Goal: Task Accomplishment & Management: Use online tool/utility

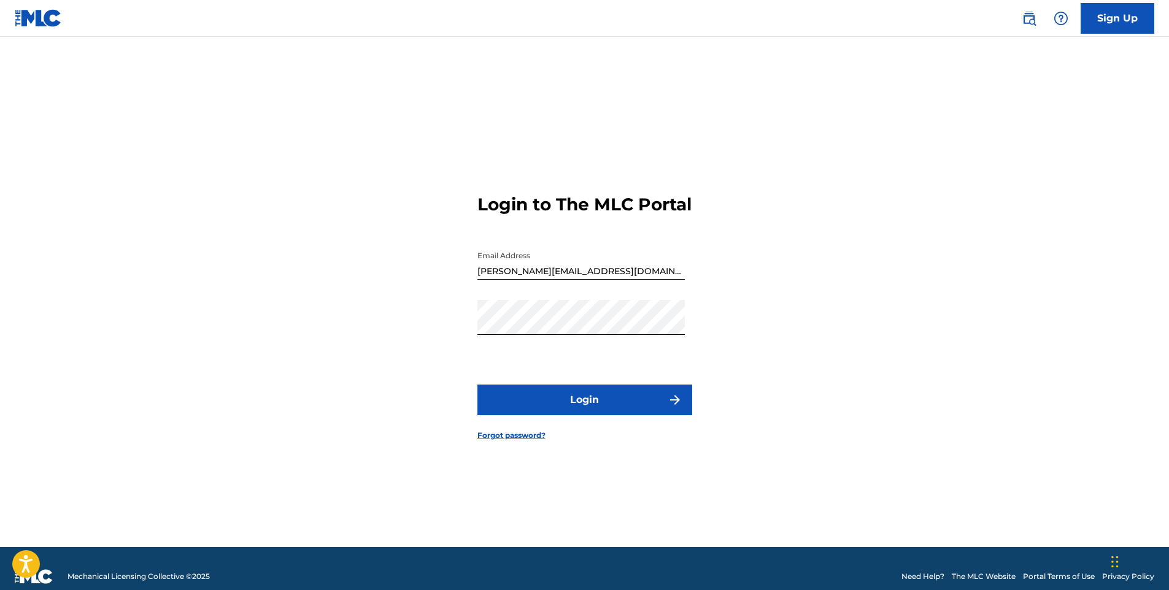
click at [585, 415] on button "Login" at bounding box center [584, 400] width 215 height 31
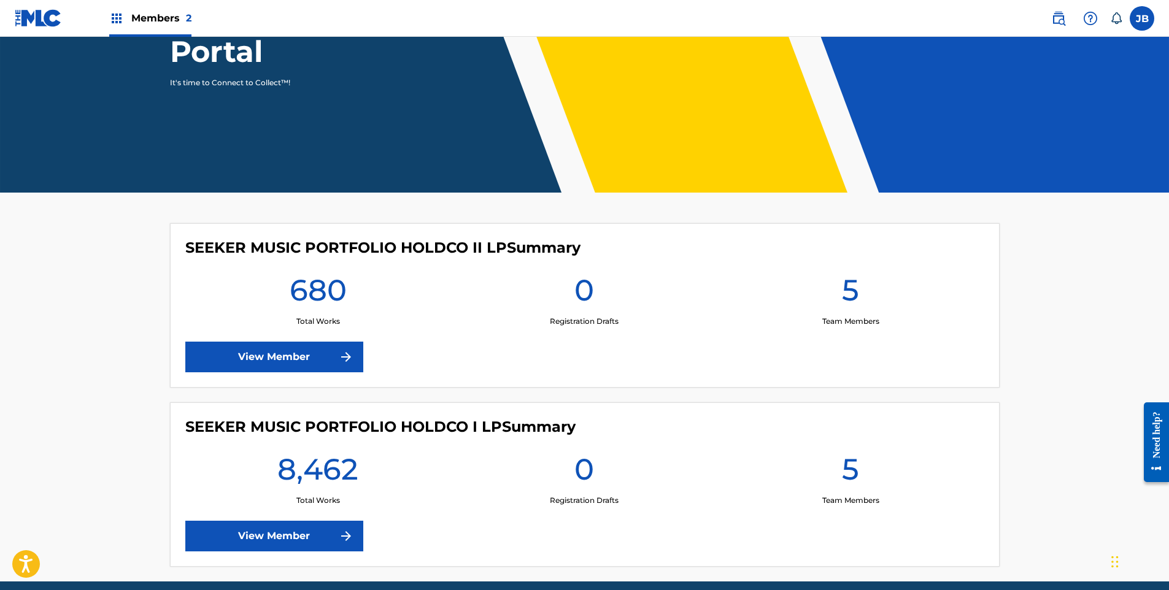
scroll to position [184, 0]
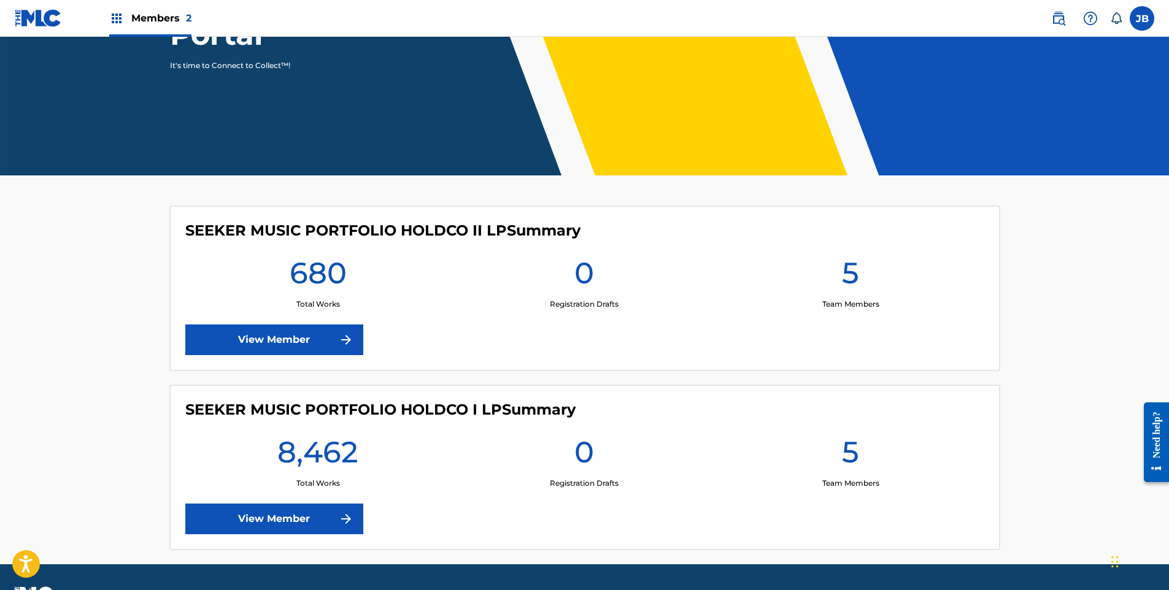
click at [301, 517] on link "View Member" at bounding box center [274, 519] width 178 height 31
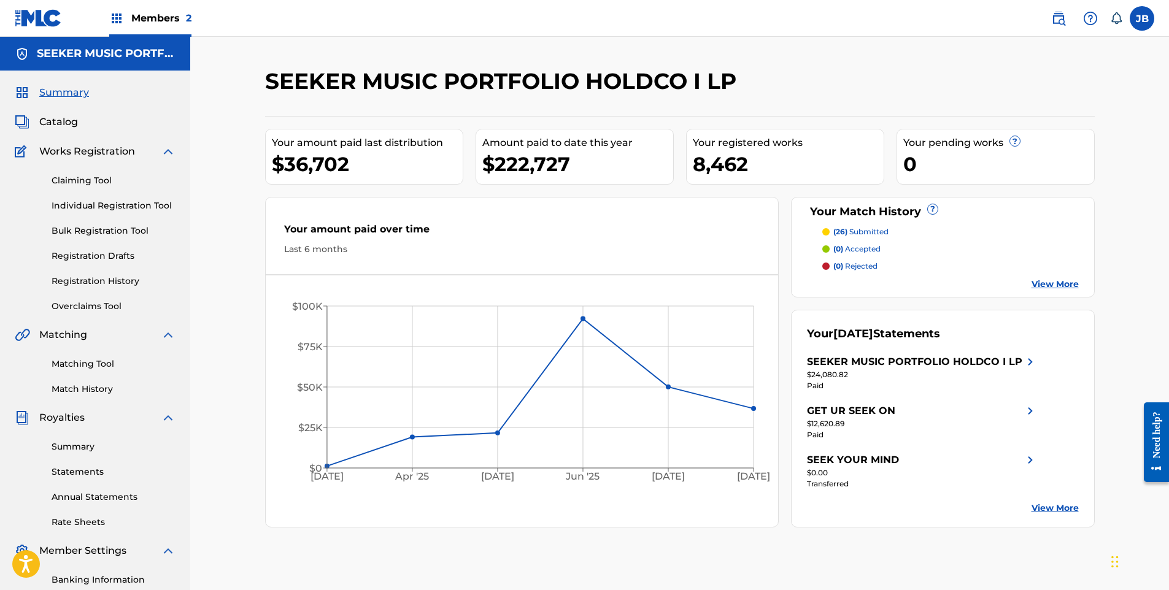
click at [83, 178] on link "Claiming Tool" at bounding box center [114, 180] width 124 height 13
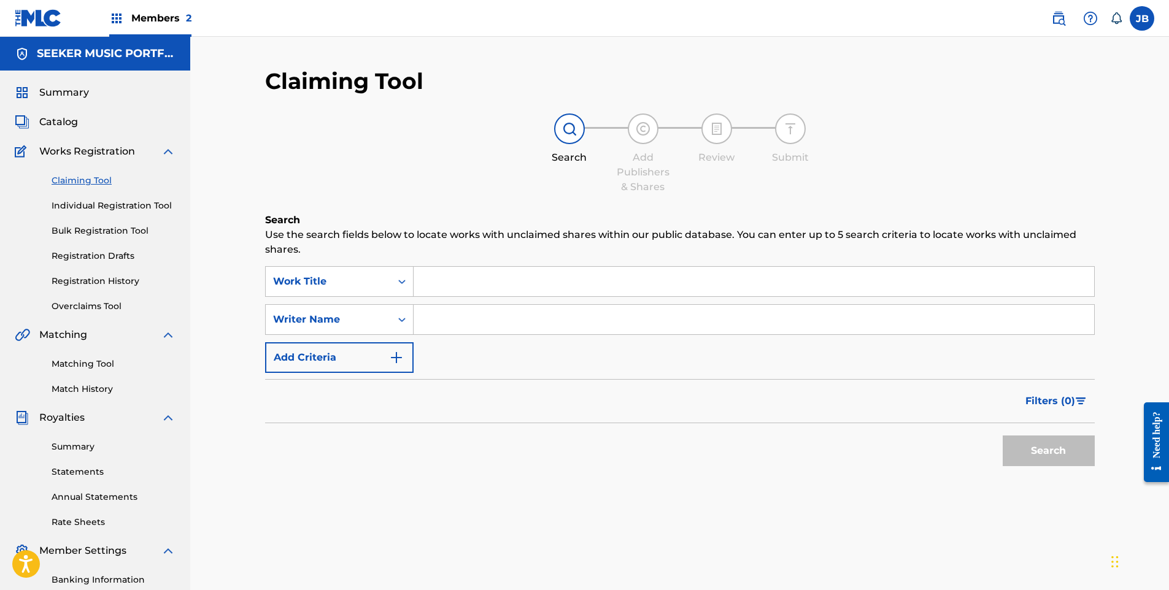
click at [543, 280] on input "Search Form" at bounding box center [753, 281] width 680 height 29
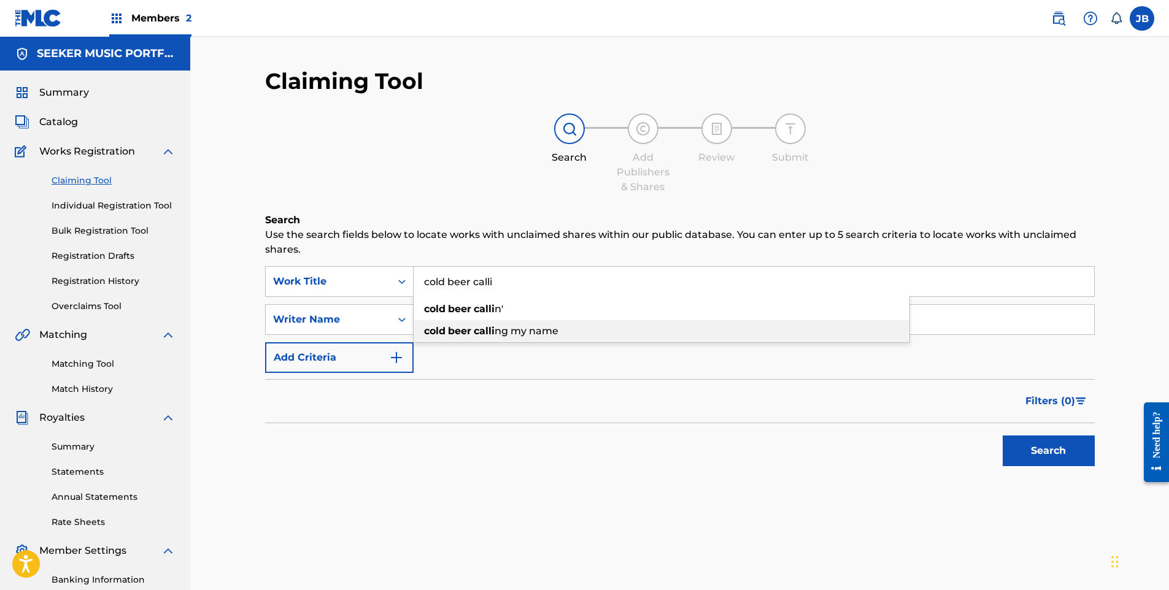
click at [541, 330] on span "ng my name" at bounding box center [526, 331] width 64 height 12
type input "cold beer calling my name"
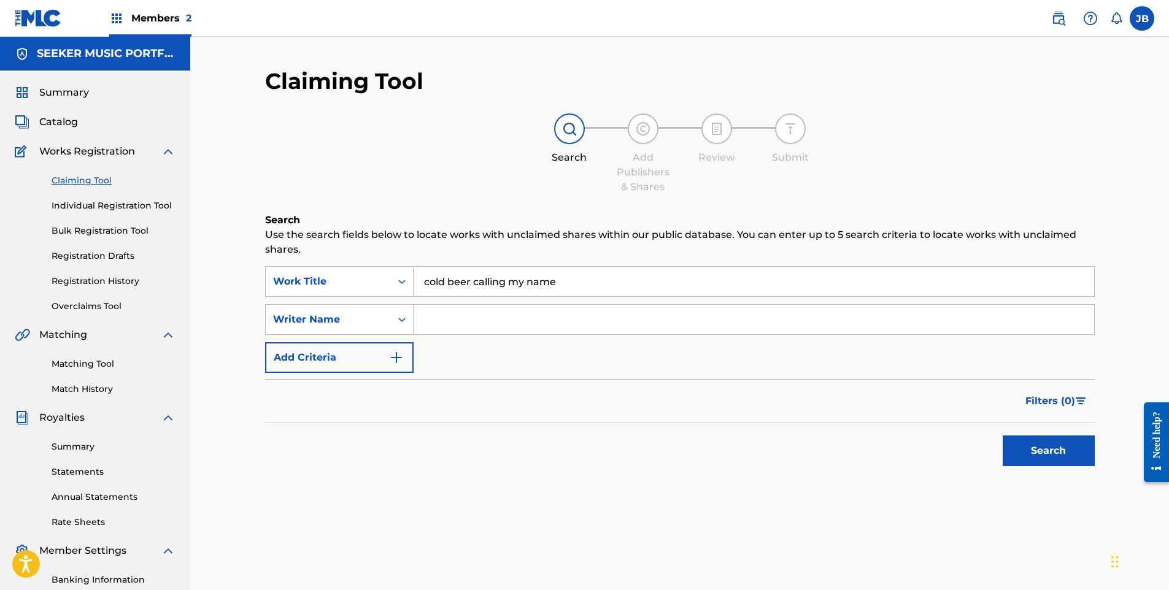
click at [457, 316] on input "Search Form" at bounding box center [753, 319] width 680 height 29
type input "[PERSON_NAME]"
click at [1002, 436] on button "Search" at bounding box center [1048, 451] width 92 height 31
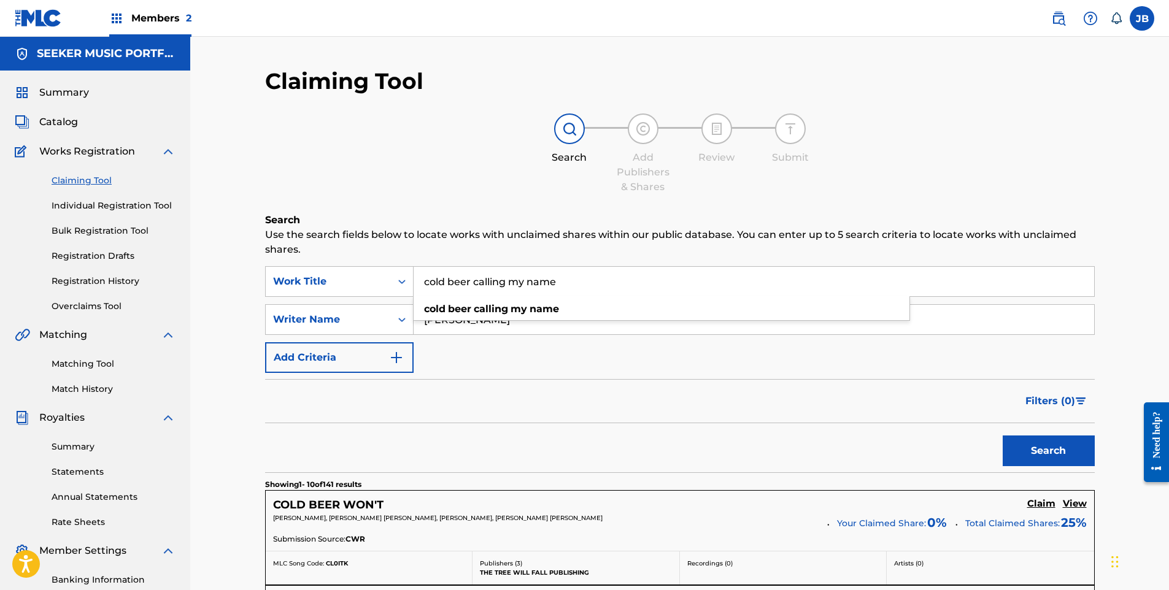
drag, startPoint x: 570, startPoint y: 279, endPoint x: 501, endPoint y: 285, distance: 69.0
click at [501, 285] on input "cold beer calling my name" at bounding box center [753, 281] width 680 height 29
type input "cold beer callin' my name"
click at [1002, 436] on button "Search" at bounding box center [1048, 451] width 92 height 31
drag, startPoint x: 490, startPoint y: 317, endPoint x: 161, endPoint y: 300, distance: 329.8
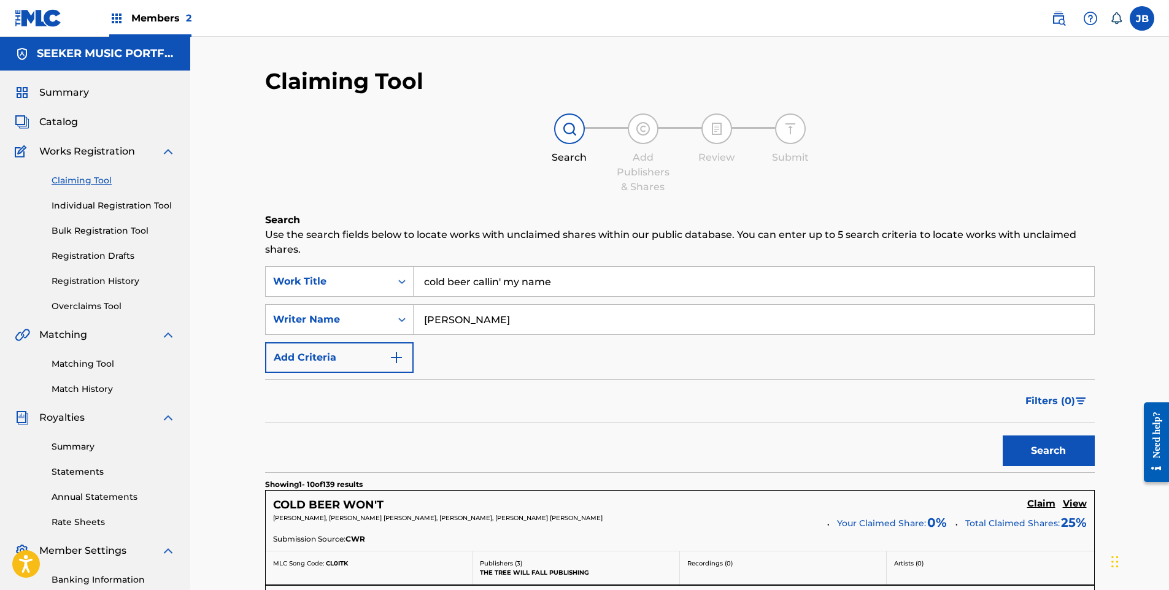
type input "[PERSON_NAME]"
click at [1002, 436] on button "Search" at bounding box center [1048, 451] width 92 height 31
drag, startPoint x: 470, startPoint y: 279, endPoint x: 949, endPoint y: 280, distance: 478.5
click at [949, 280] on input "cold beer callin' my name" at bounding box center [753, 281] width 680 height 29
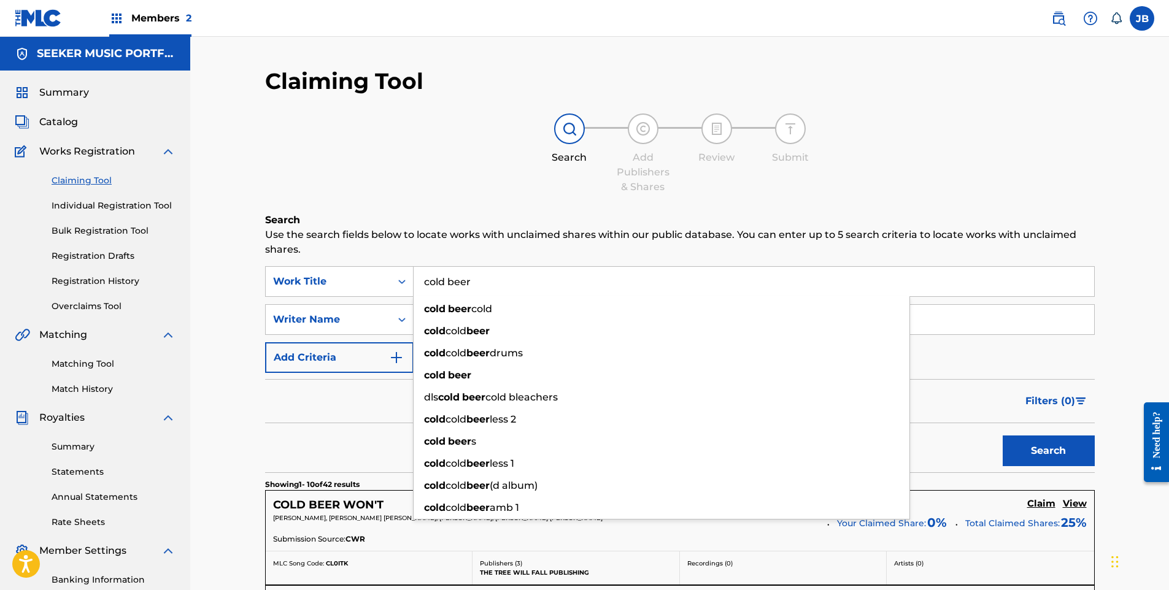
type input "cold beer"
click at [1002, 436] on button "Search" at bounding box center [1048, 451] width 92 height 31
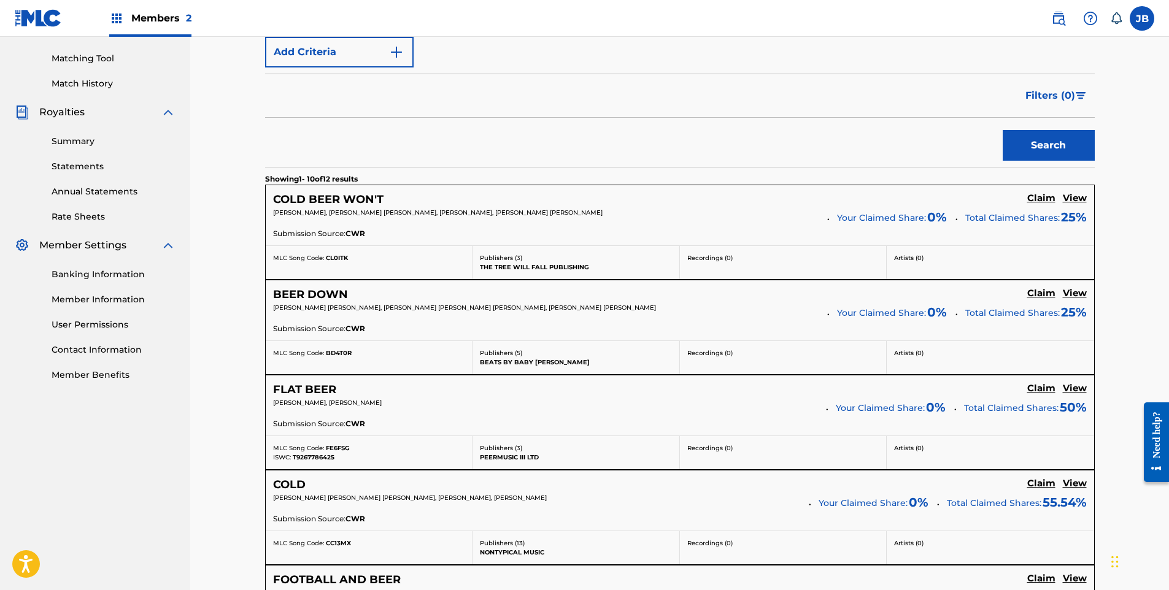
scroll to position [123, 0]
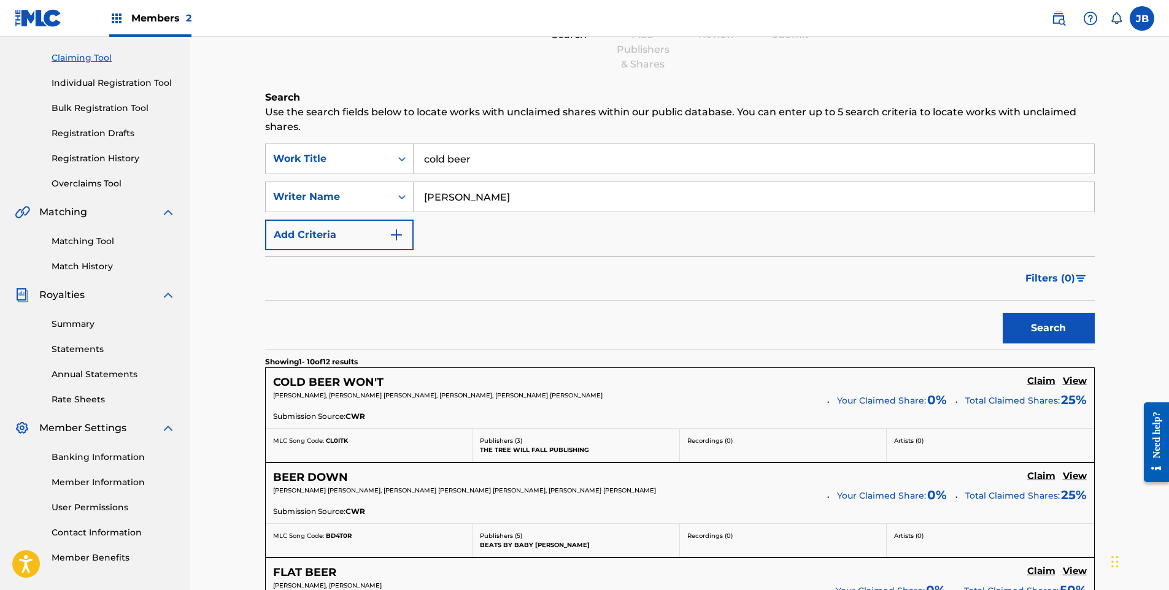
click at [513, 201] on input "[PERSON_NAME]" at bounding box center [753, 196] width 680 height 29
drag, startPoint x: 534, startPoint y: 199, endPoint x: 358, endPoint y: 194, distance: 176.7
click at [358, 194] on div "SearchWithCriteriaeb3473f2-0490-49d8-a273-2acdbb4924da Writer Name [PERSON_NAME]" at bounding box center [679, 197] width 829 height 31
type input "[PERSON_NAME]"
click at [1002, 313] on button "Search" at bounding box center [1048, 328] width 92 height 31
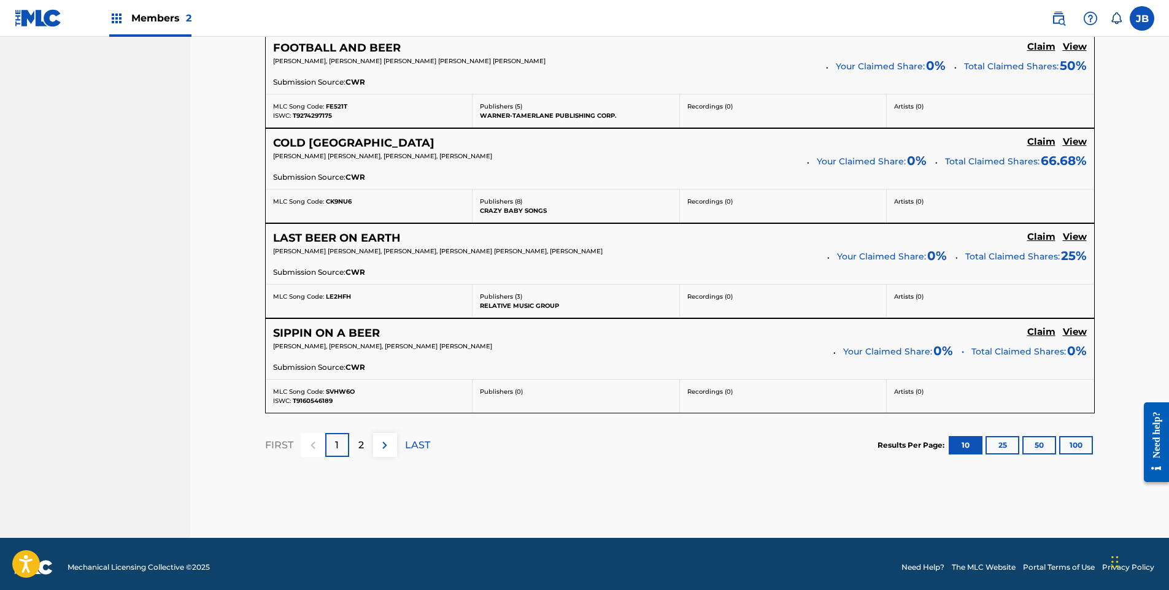
scroll to position [1021, 0]
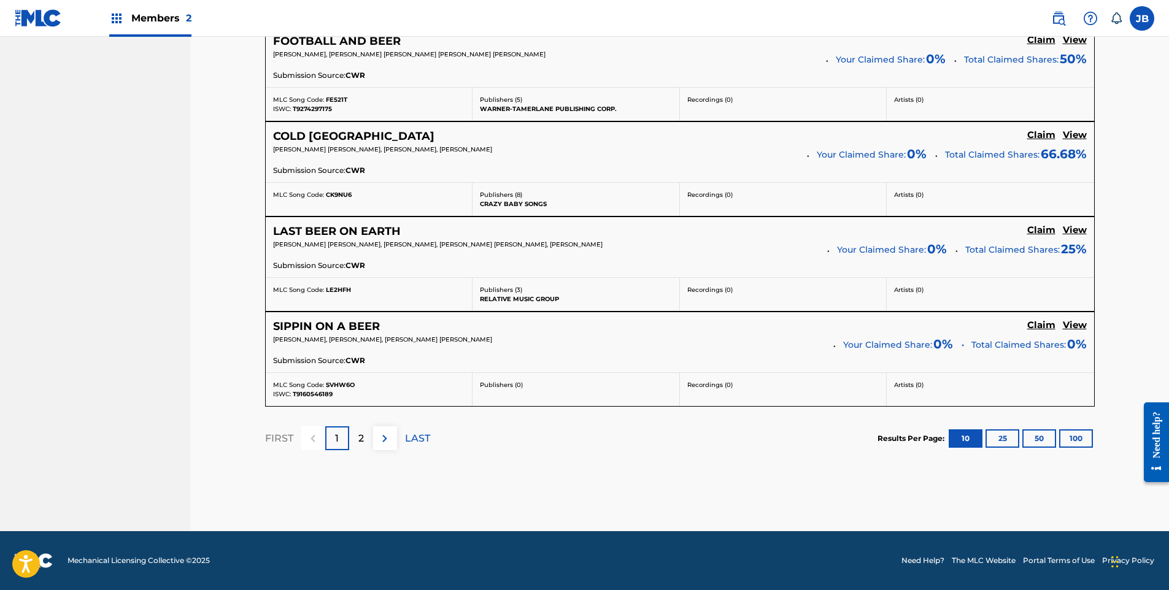
click at [359, 437] on p "2" at bounding box center [361, 438] width 6 height 15
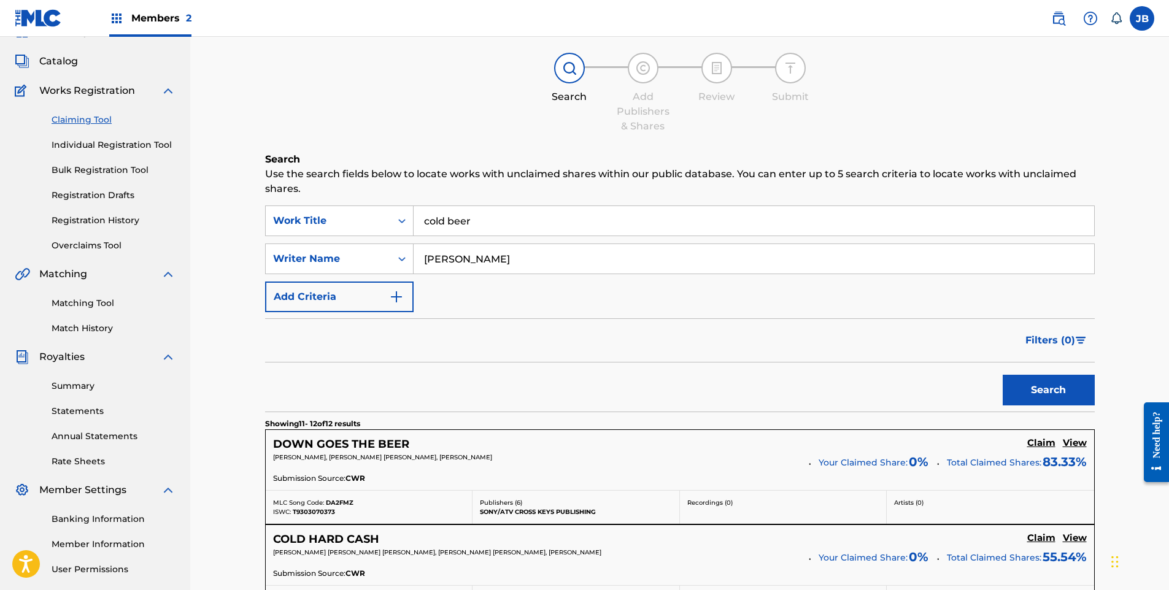
scroll to position [0, 0]
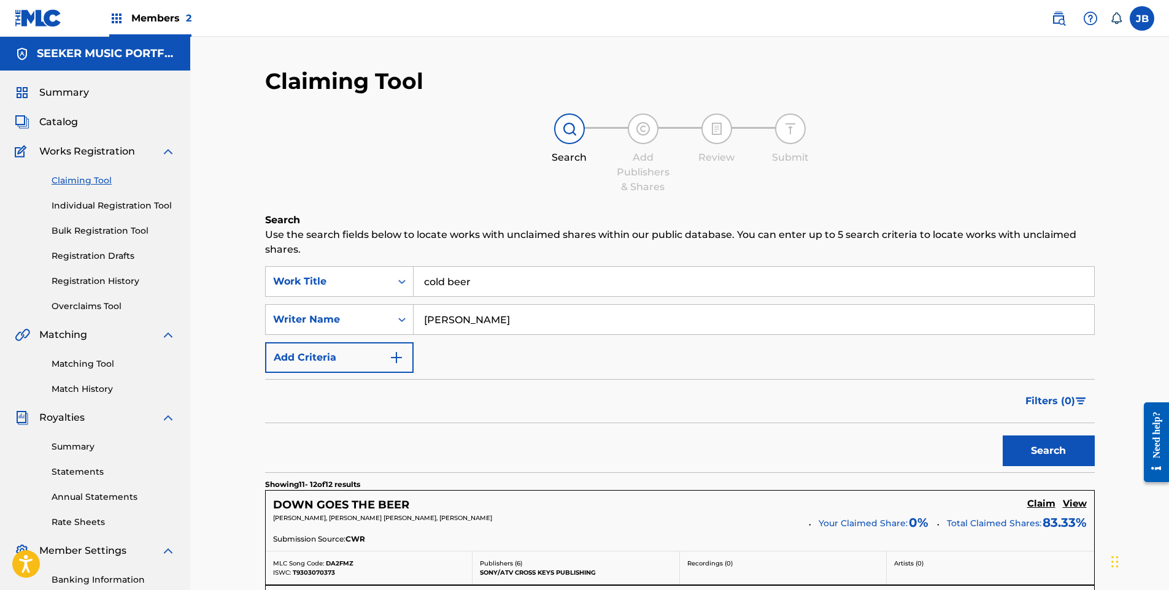
click at [493, 281] on input "cold beer" at bounding box center [753, 281] width 680 height 29
type input "cold beer callin' my name"
click at [1002, 436] on button "Search" at bounding box center [1048, 451] width 92 height 31
drag, startPoint x: 539, startPoint y: 311, endPoint x: 424, endPoint y: 314, distance: 115.4
click at [424, 314] on input "[PERSON_NAME]" at bounding box center [753, 319] width 680 height 29
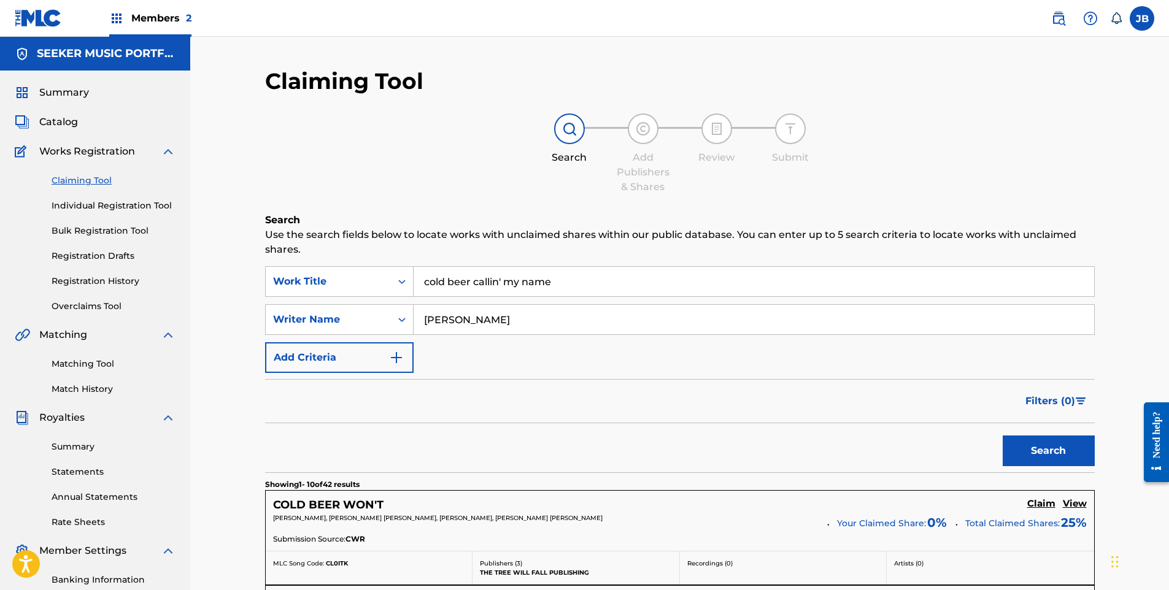
click at [1002, 436] on button "Search" at bounding box center [1048, 451] width 92 height 31
drag, startPoint x: 545, startPoint y: 324, endPoint x: 191, endPoint y: 322, distance: 354.6
click at [191, 322] on div "Claiming Tool Search Add Publishers & Shares Review Submit Search Use the searc…" at bounding box center [679, 466] width 978 height 858
type input "[PERSON_NAME]"
click at [1002, 436] on button "Search" at bounding box center [1048, 451] width 92 height 31
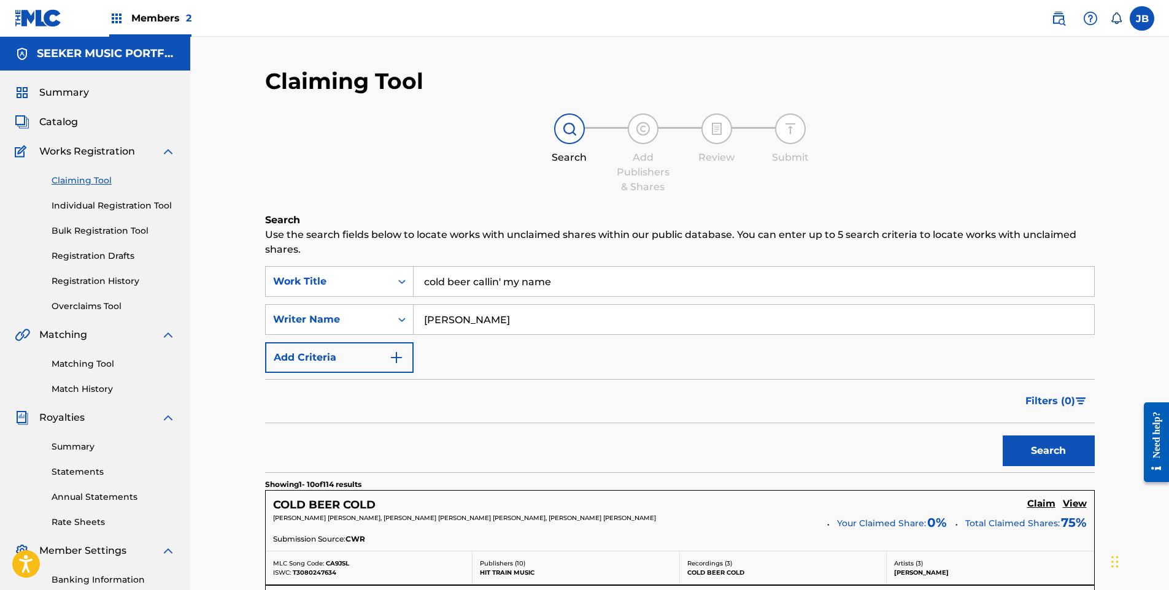
drag, startPoint x: 588, startPoint y: 279, endPoint x: 471, endPoint y: 279, distance: 117.2
click at [471, 279] on input "cold beer callin' my name" at bounding box center [753, 281] width 680 height 29
type input "cold beer calling my name"
click at [1002, 436] on button "Search" at bounding box center [1048, 451] width 92 height 31
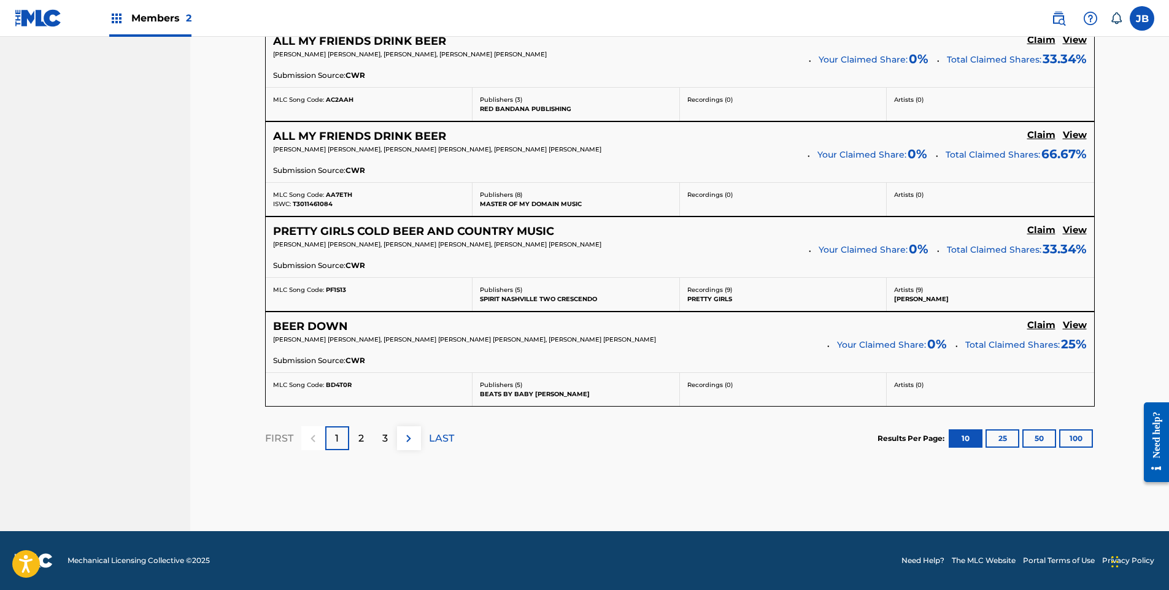
click at [363, 446] on div "2" at bounding box center [361, 438] width 24 height 24
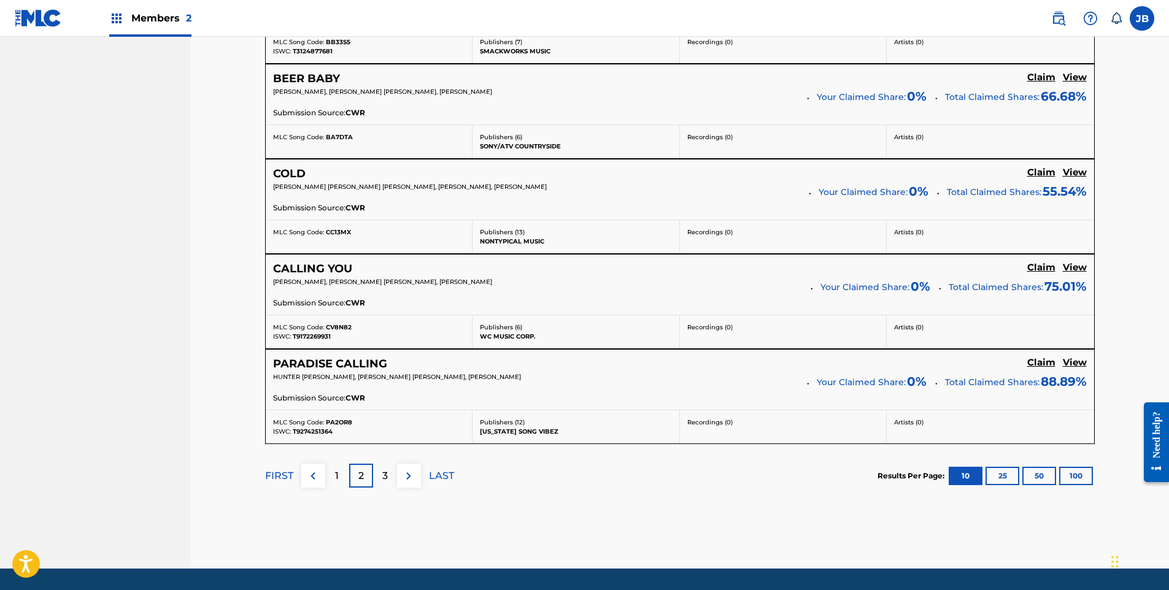
scroll to position [1034, 0]
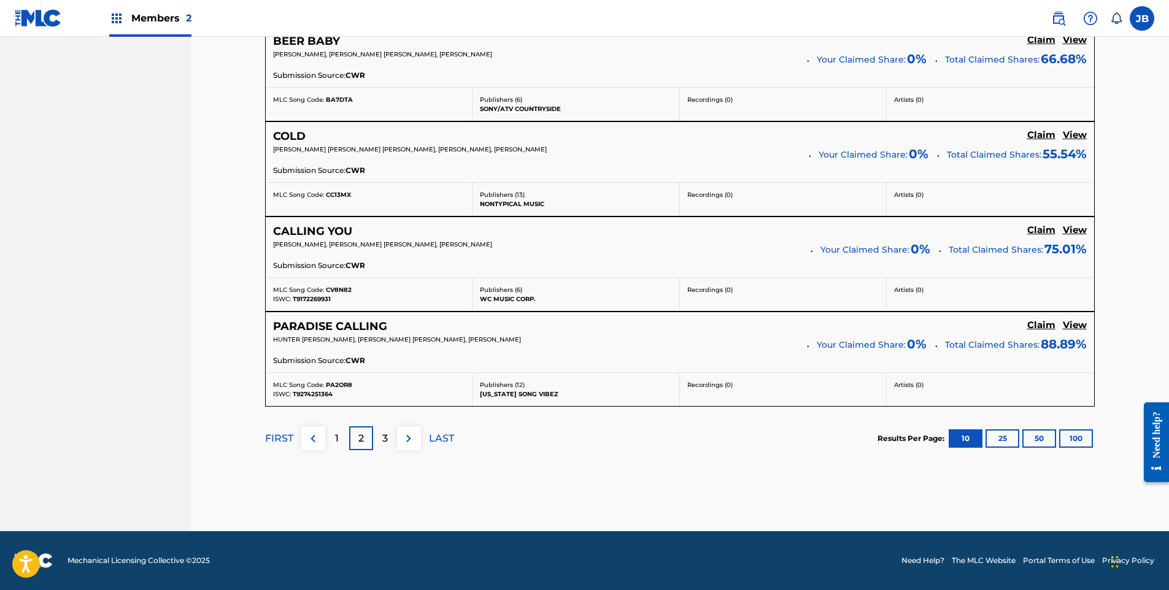
click at [382, 434] on p "3" at bounding box center [385, 438] width 6 height 15
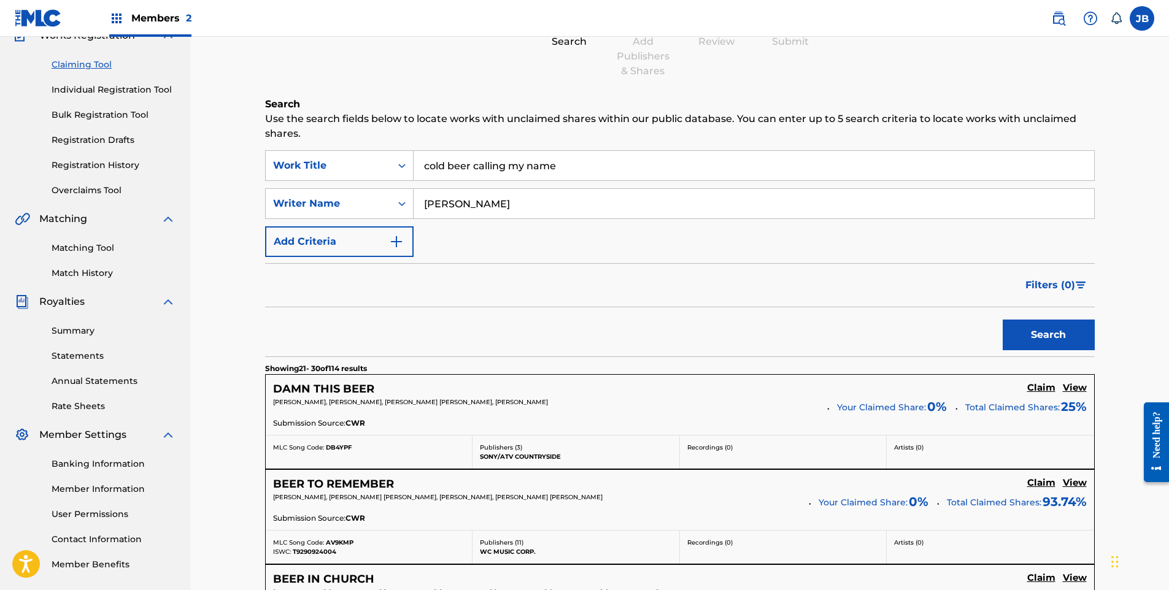
scroll to position [114, 0]
click at [82, 248] on link "Matching Tool" at bounding box center [114, 250] width 124 height 13
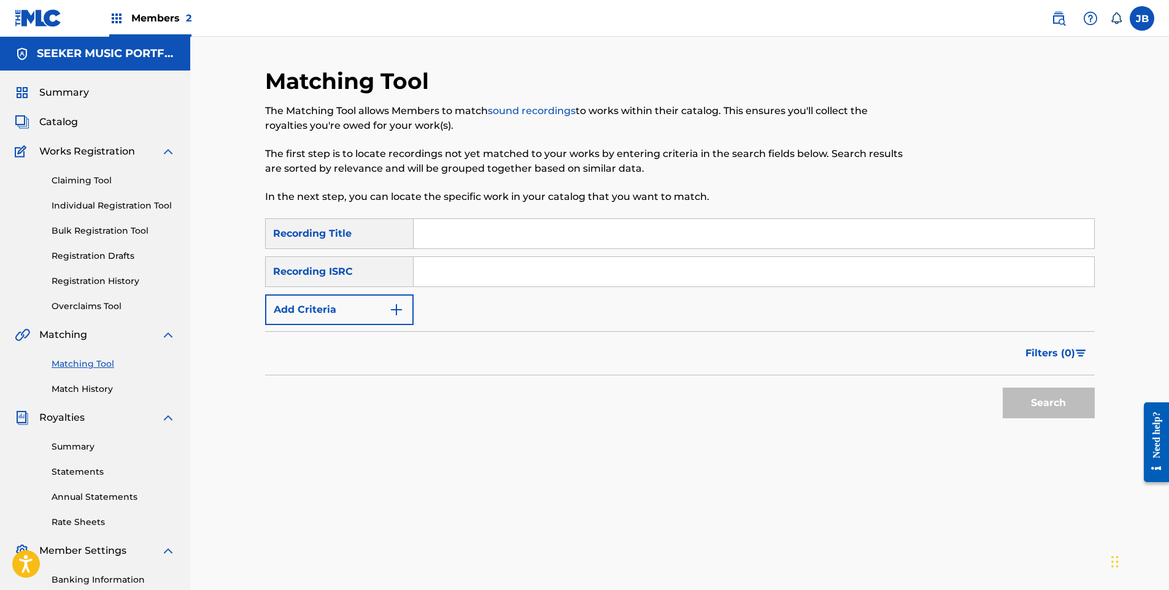
click at [450, 236] on input "Search Form" at bounding box center [753, 233] width 680 height 29
click at [562, 229] on input "cold beer callin;" at bounding box center [753, 233] width 680 height 29
type input "cold beer callin'"
click at [1002, 388] on button "Search" at bounding box center [1048, 403] width 92 height 31
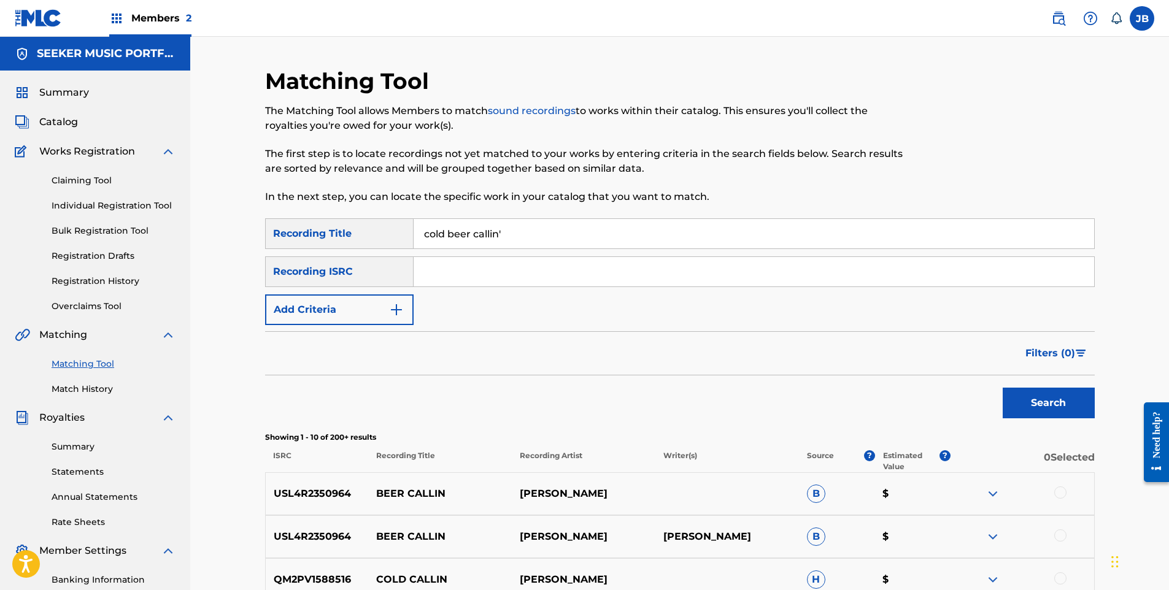
click at [86, 176] on link "Claiming Tool" at bounding box center [114, 180] width 124 height 13
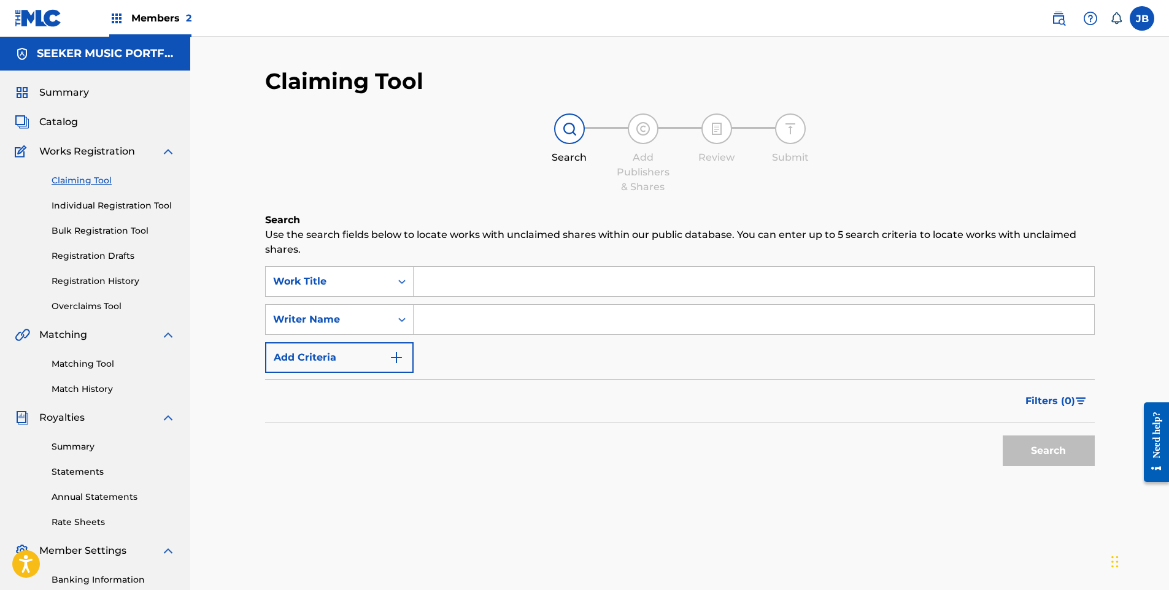
click at [432, 278] on input "Search Form" at bounding box center [753, 281] width 680 height 29
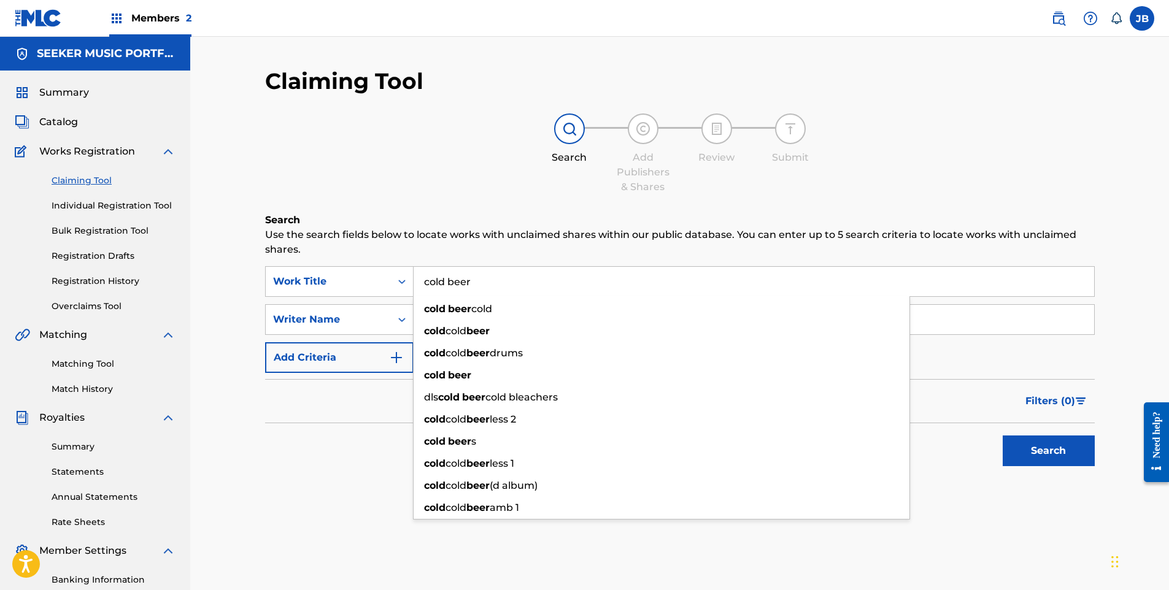
click at [1002, 436] on button "Search" at bounding box center [1048, 451] width 92 height 31
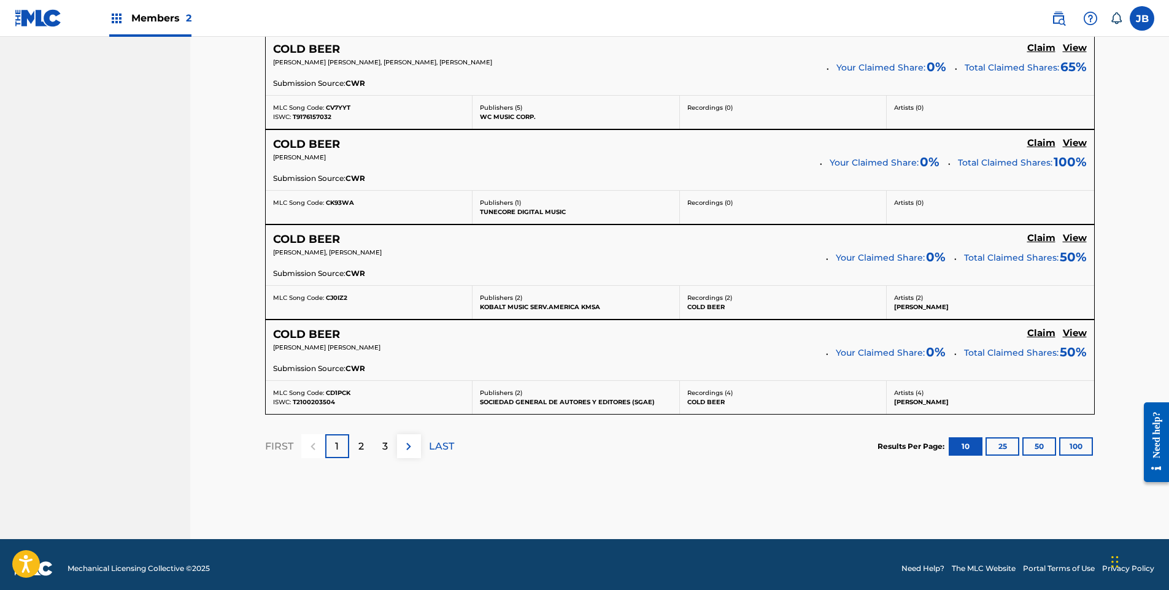
scroll to position [1021, 0]
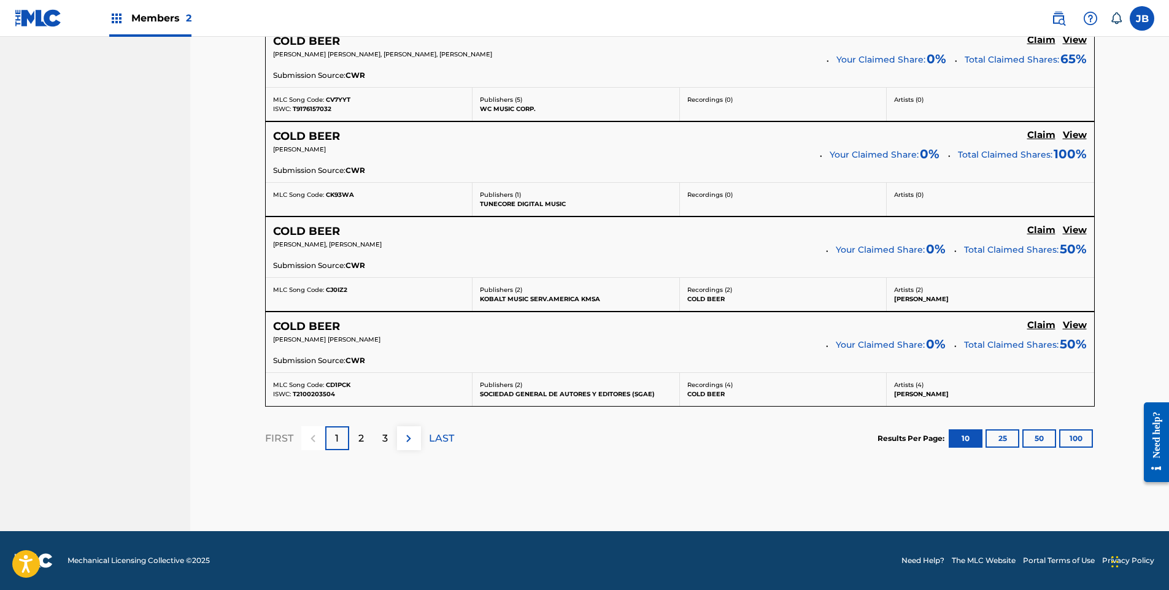
click at [362, 441] on p "2" at bounding box center [361, 438] width 6 height 15
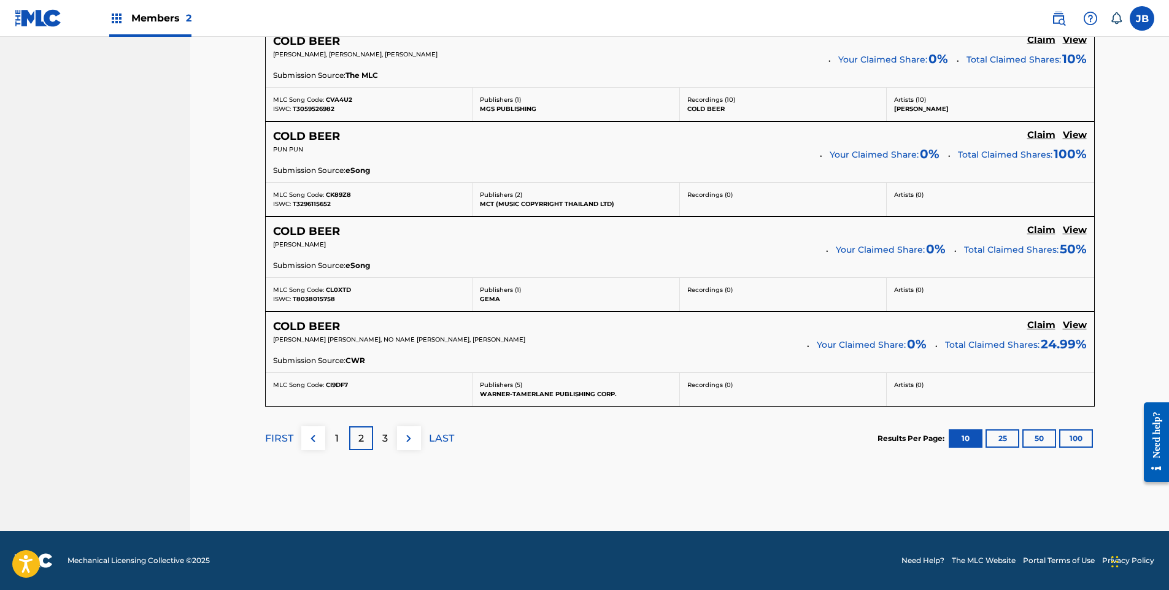
click at [383, 440] on p "3" at bounding box center [385, 438] width 6 height 15
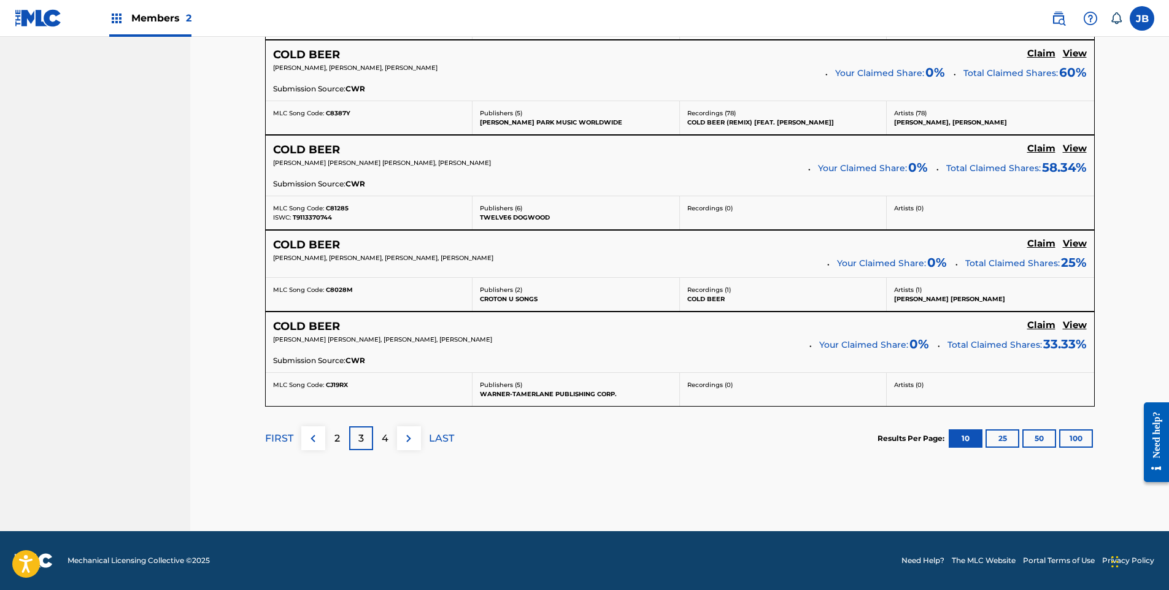
click at [388, 437] on p "4" at bounding box center [385, 438] width 7 height 15
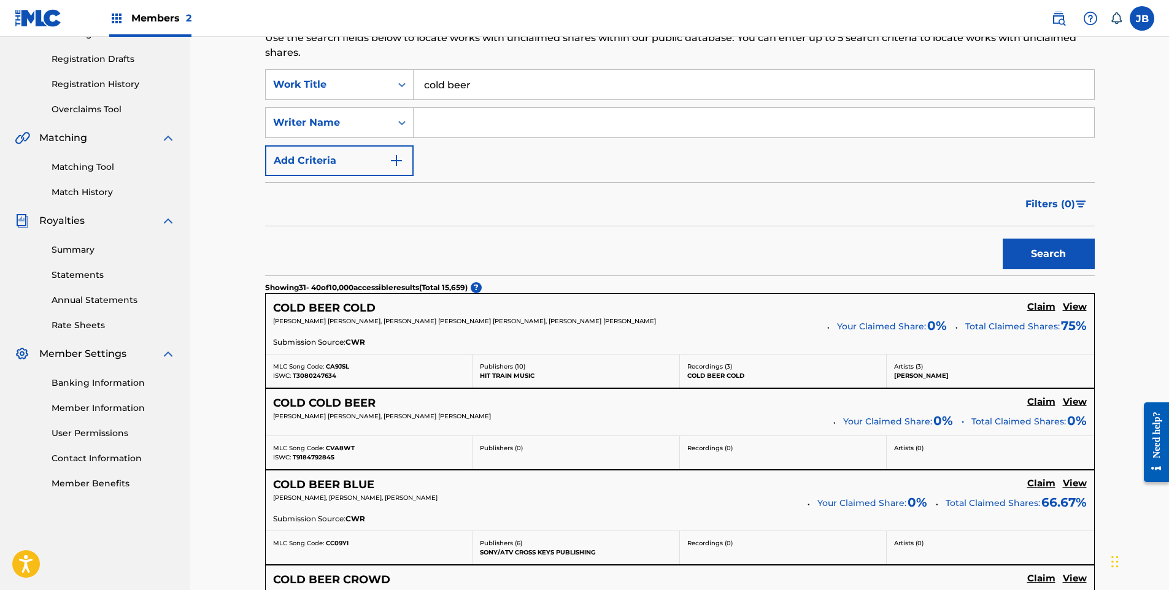
scroll to position [162, 0]
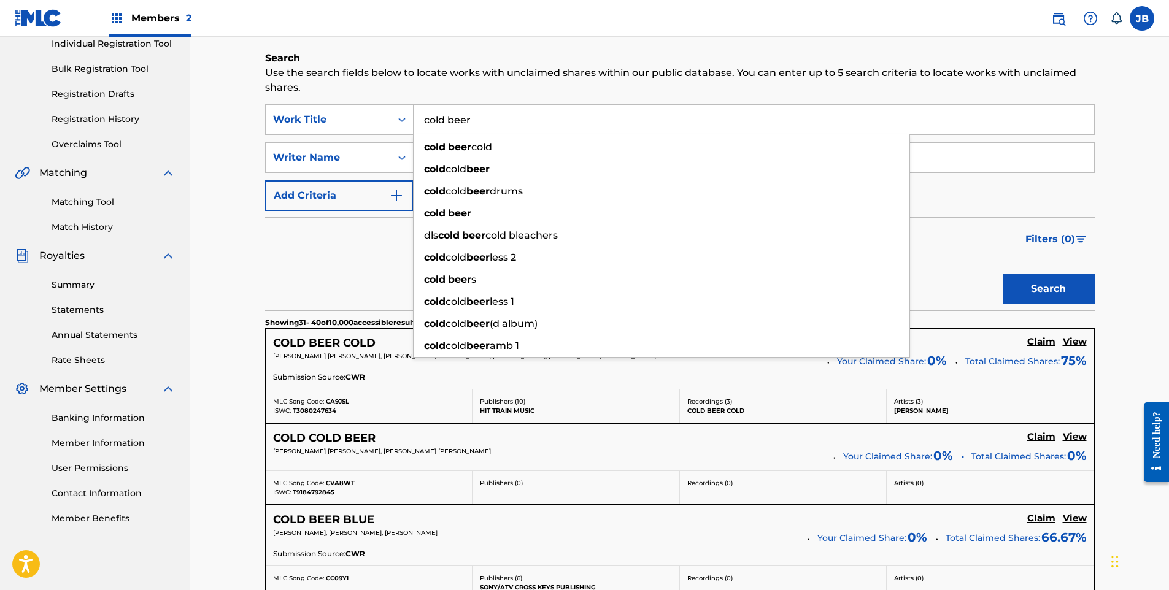
click at [496, 124] on input "cold beer" at bounding box center [753, 119] width 680 height 29
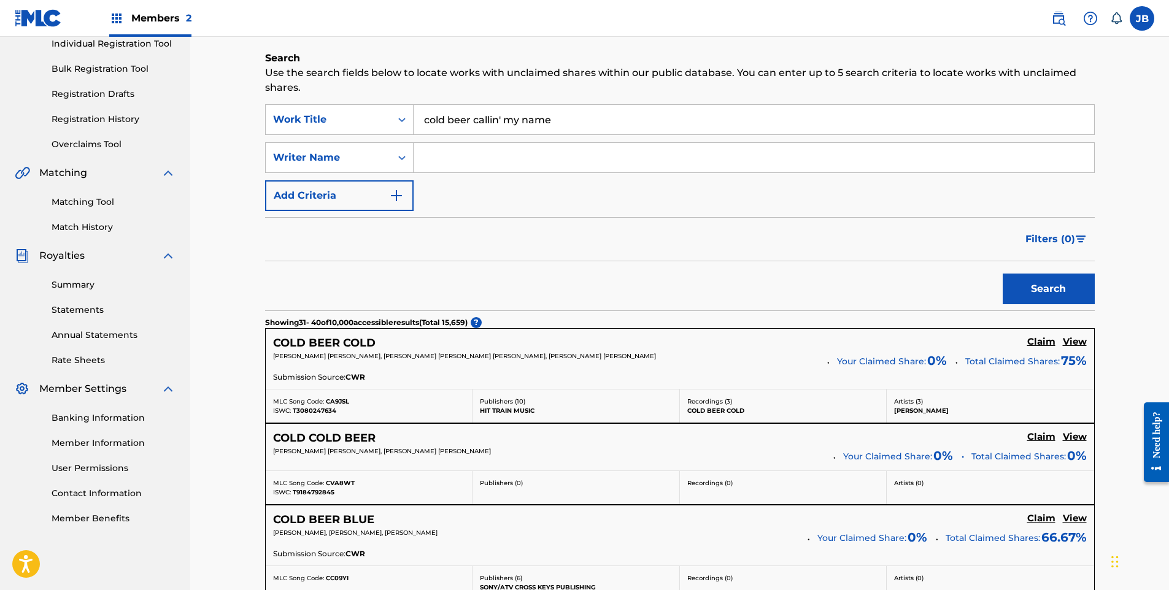
click at [1002, 274] on button "Search" at bounding box center [1048, 289] width 92 height 31
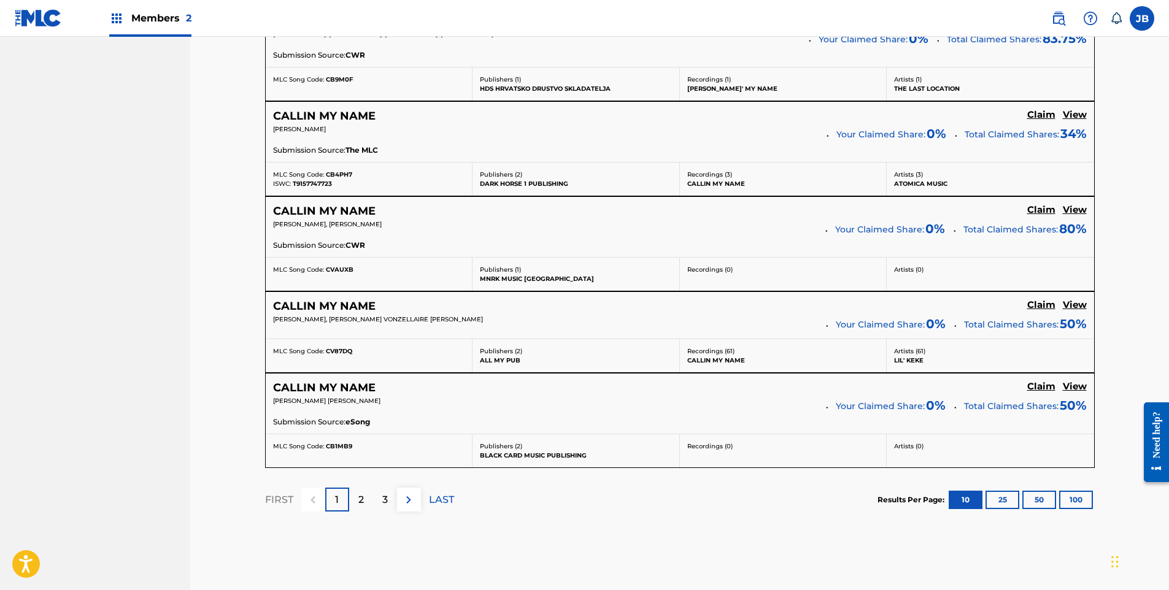
click at [388, 498] on div "3" at bounding box center [385, 500] width 24 height 24
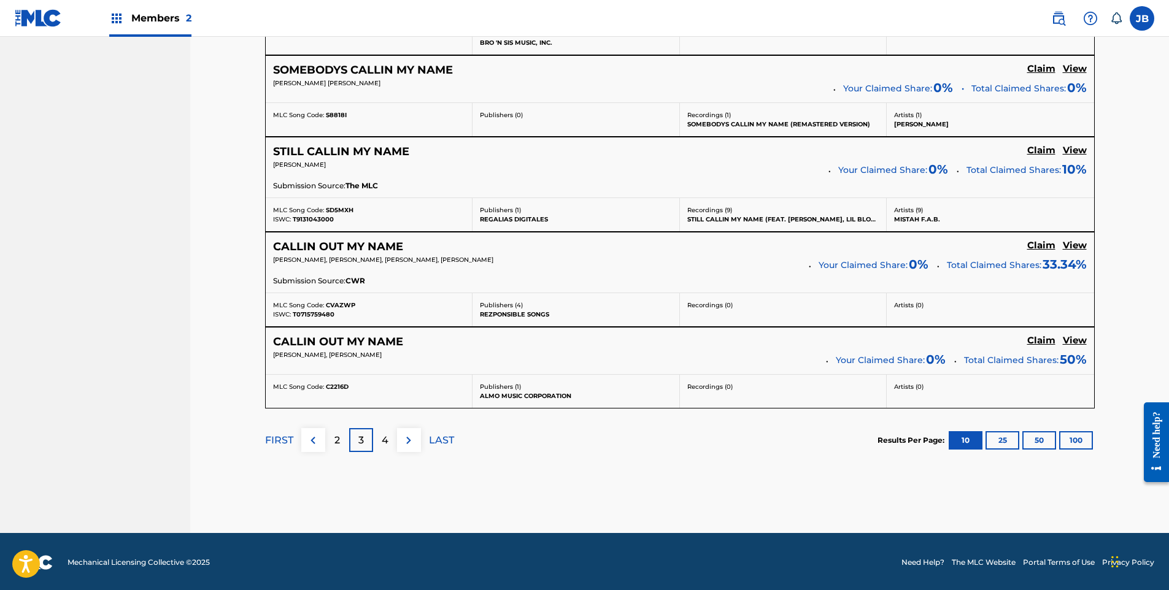
scroll to position [980, 0]
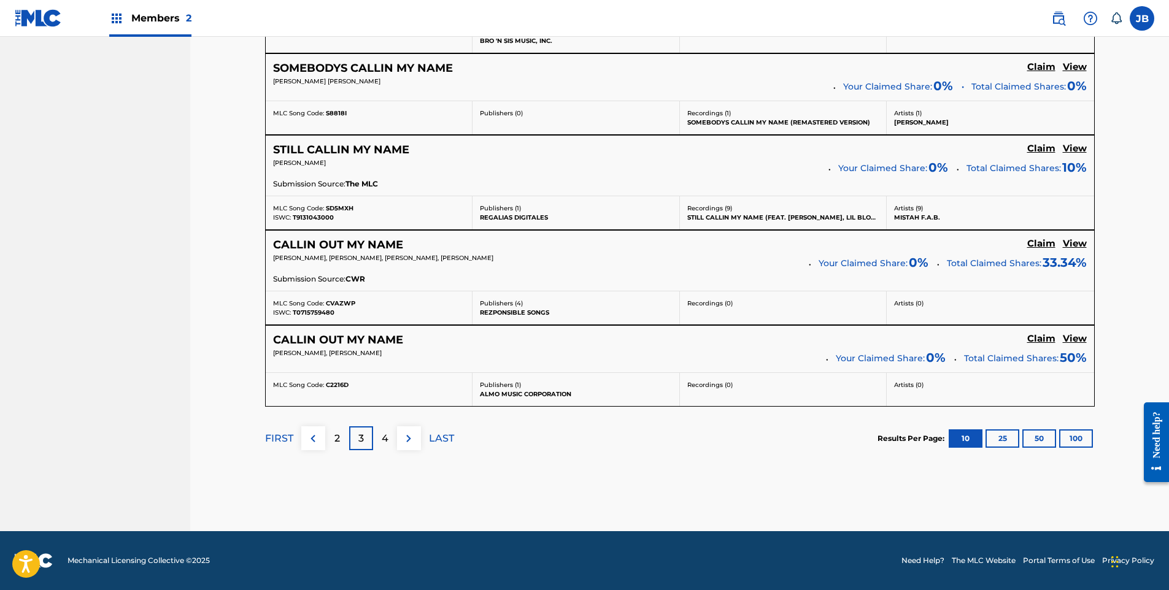
click at [383, 441] on p "4" at bounding box center [385, 438] width 7 height 15
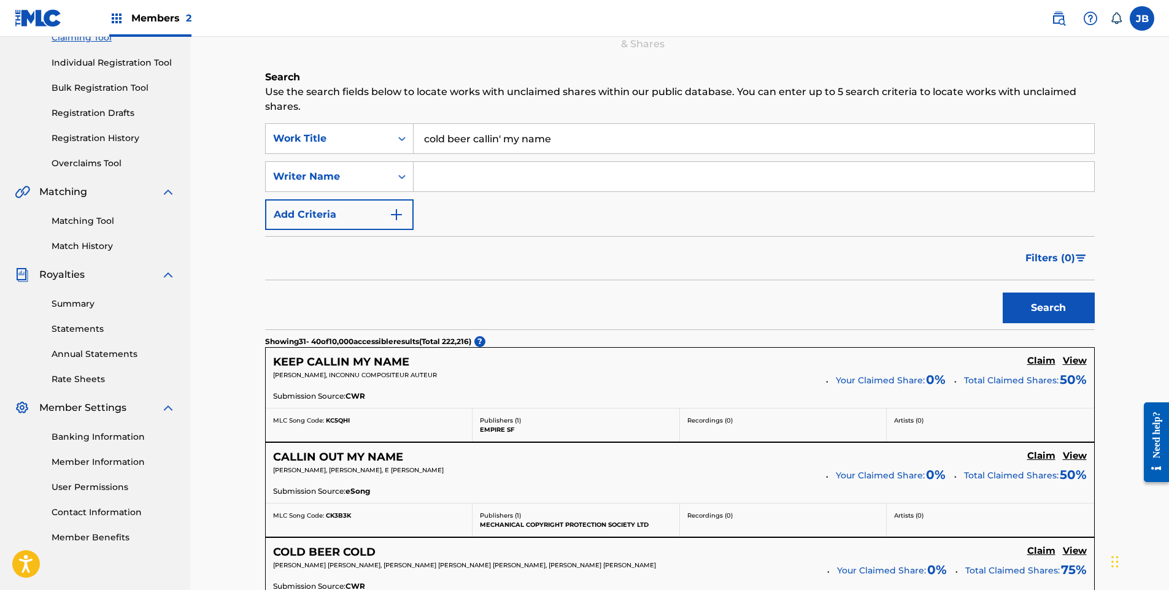
scroll to position [0, 0]
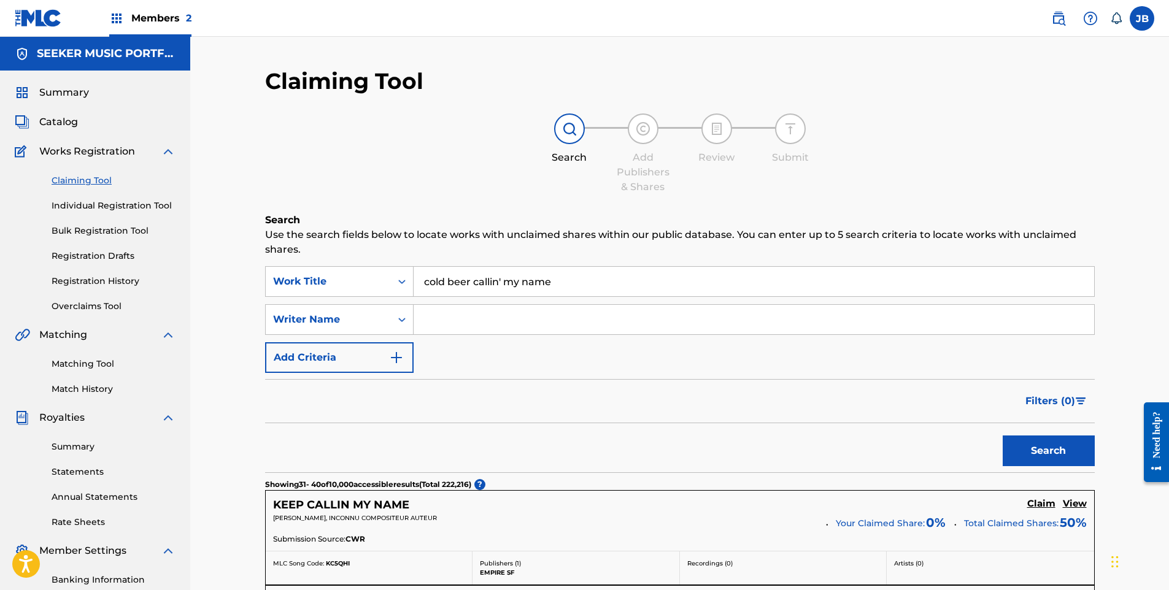
drag, startPoint x: 580, startPoint y: 283, endPoint x: 377, endPoint y: 302, distance: 203.3
click at [377, 302] on div "SearchWithCriteria6badaebf-9b2f-4de4-a8a3-410249b614ef Work Title cold beer cal…" at bounding box center [679, 319] width 829 height 107
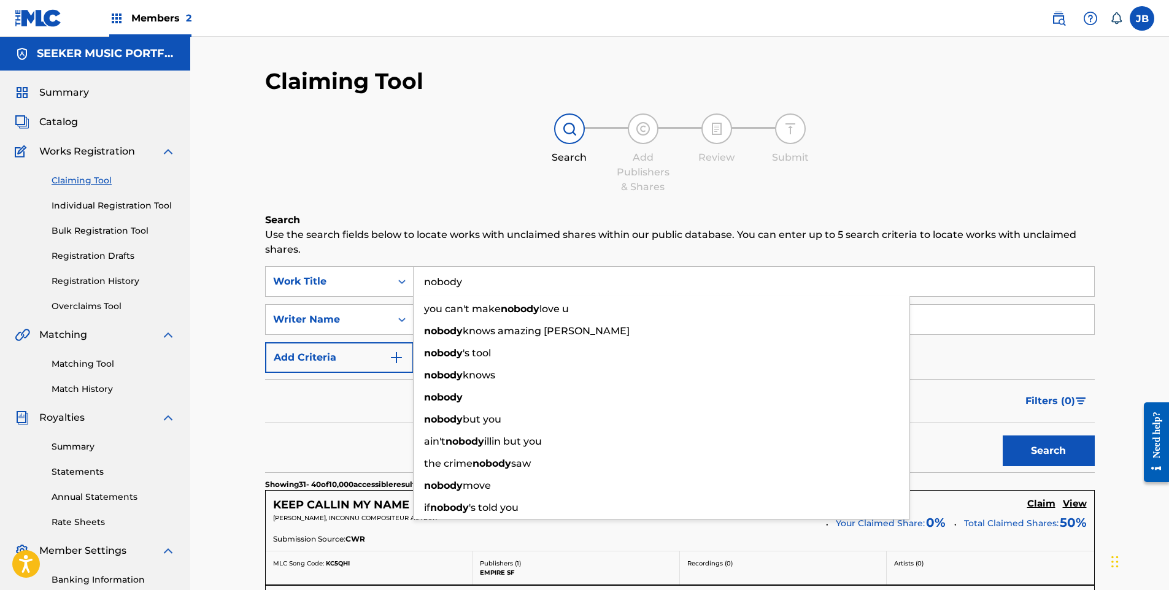
type input "nobody"
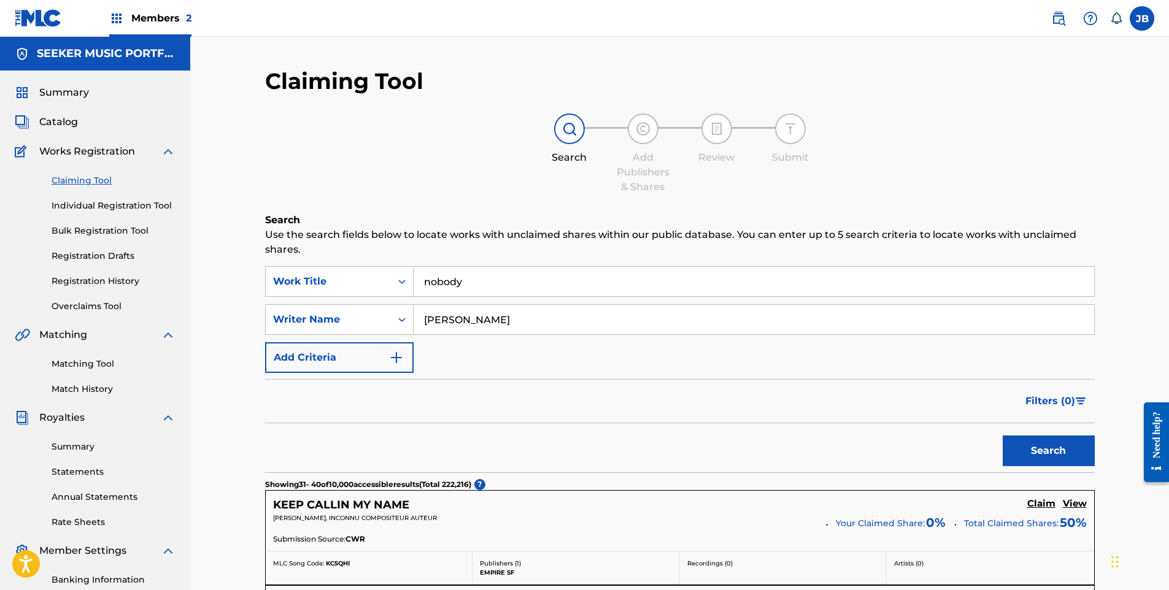
type input "[PERSON_NAME]"
click at [1002, 436] on button "Search" at bounding box center [1048, 451] width 92 height 31
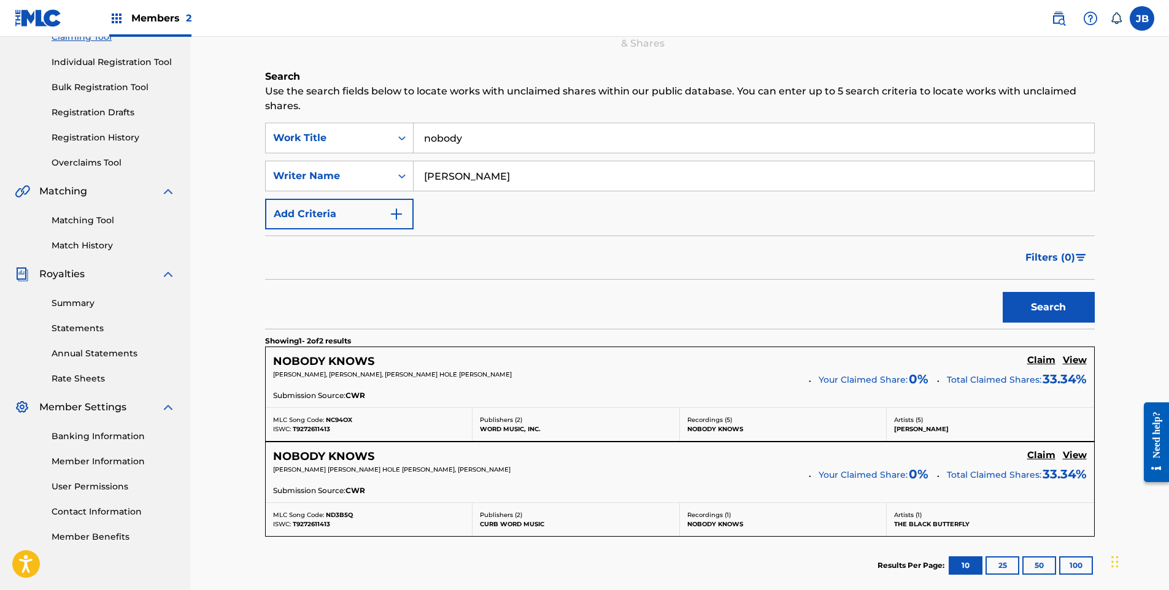
scroll to position [184, 0]
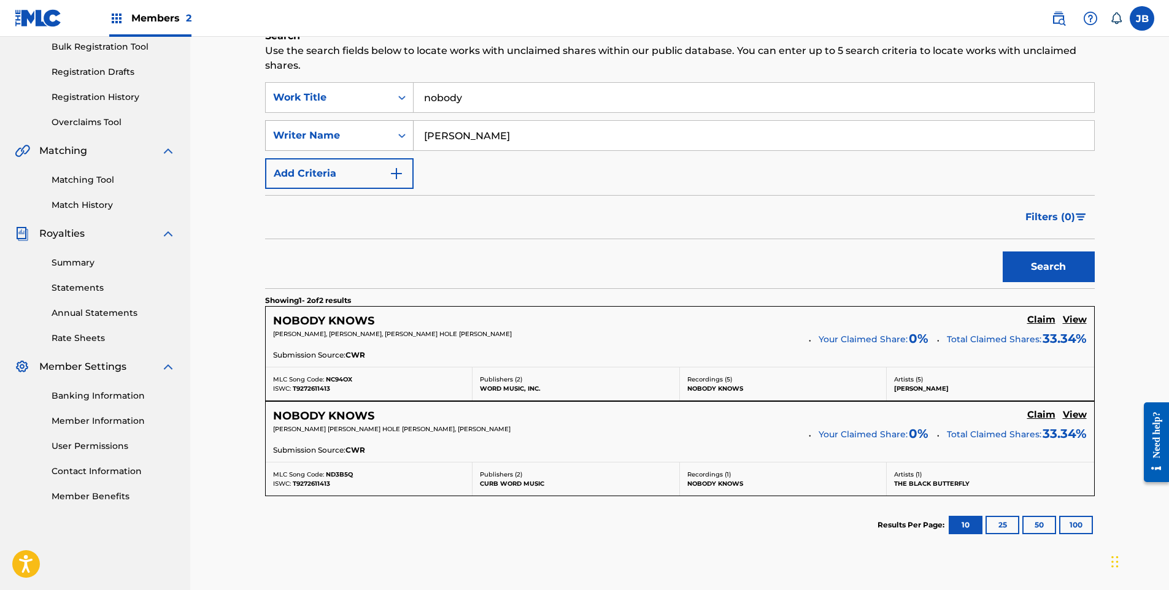
drag, startPoint x: 509, startPoint y: 133, endPoint x: 393, endPoint y: 132, distance: 115.9
click at [393, 132] on div "SearchWithCriteriaeb3473f2-0490-49d8-a273-2acdbb4924da Writer Name [PERSON_NAME]" at bounding box center [679, 135] width 829 height 31
click at [405, 135] on icon "Search Form" at bounding box center [402, 135] width 12 height 12
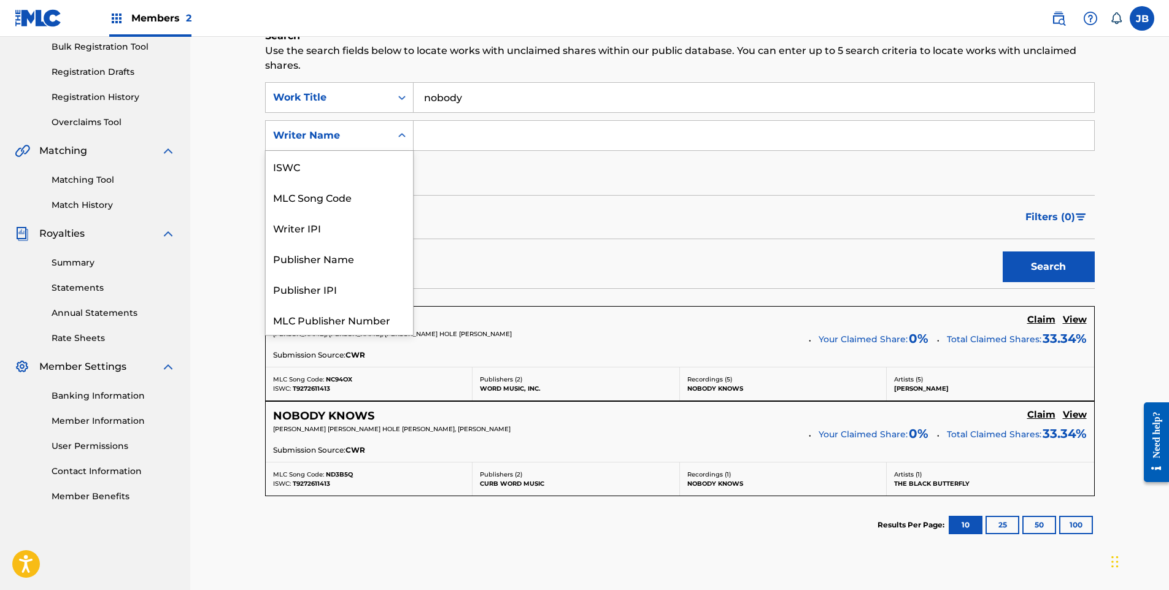
scroll to position [31, 0]
click at [328, 326] on div "Writer Name" at bounding box center [339, 319] width 147 height 31
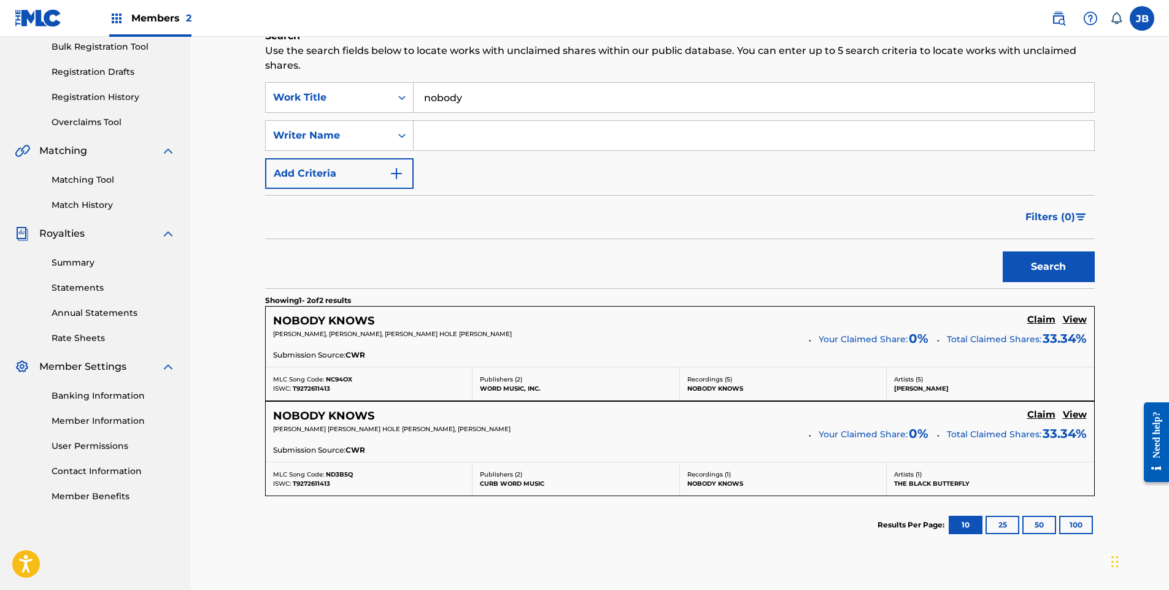
click at [457, 144] on input "Search Form" at bounding box center [753, 135] width 680 height 29
type input "[PERSON_NAME]"
click at [1002, 251] on button "Search" at bounding box center [1048, 266] width 92 height 31
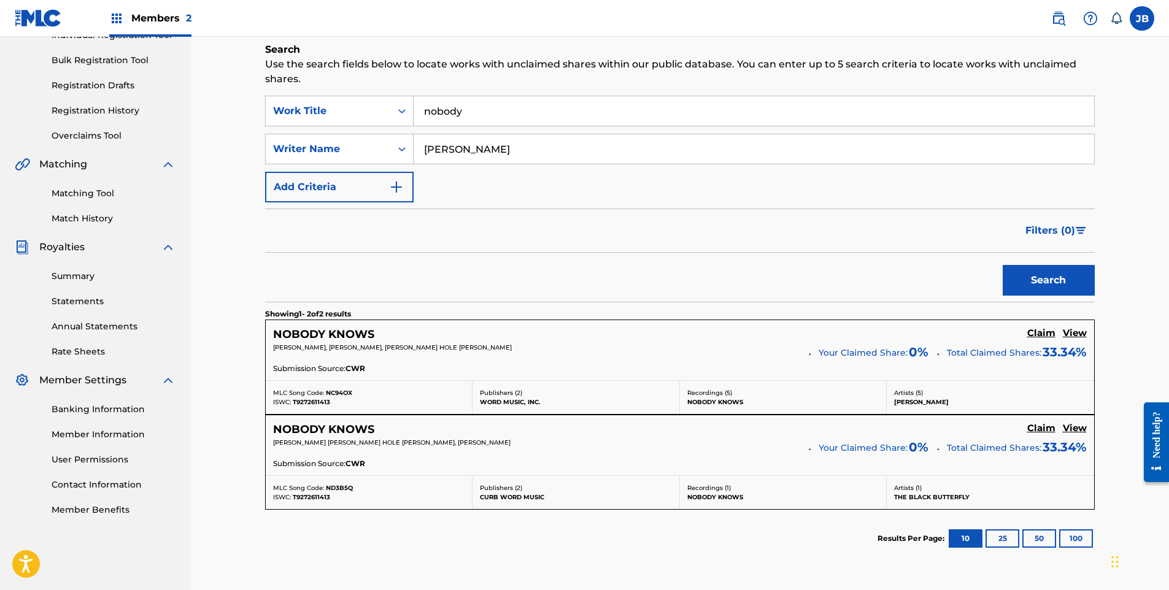
scroll to position [184, 0]
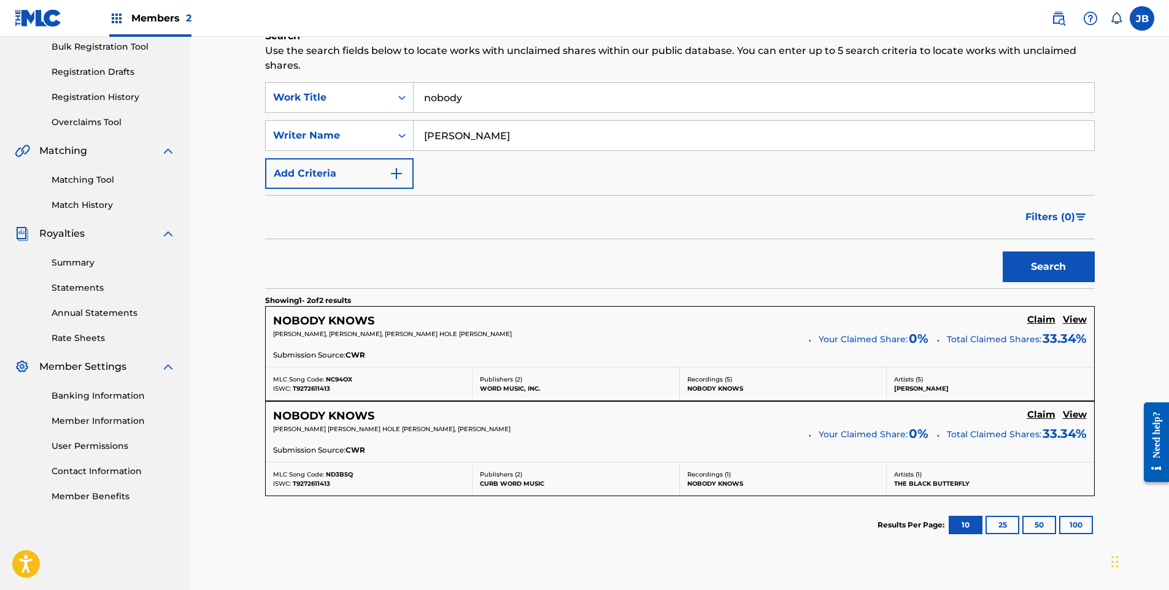
click at [315, 323] on h5 "NOBODY KNOWS" at bounding box center [323, 321] width 101 height 14
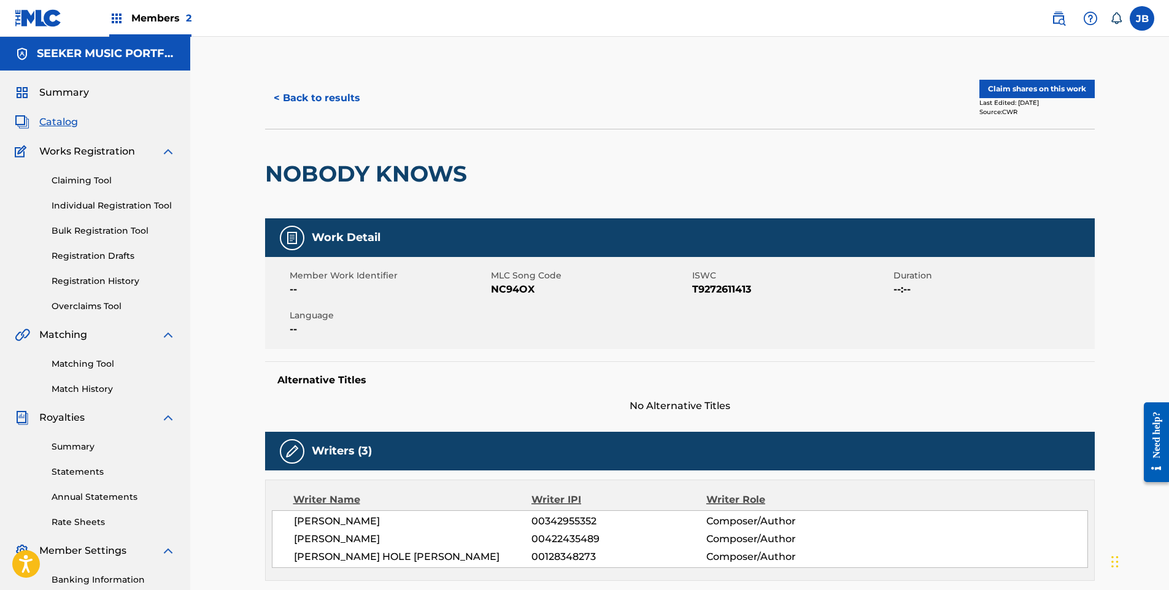
click at [94, 150] on span "Works Registration" at bounding box center [87, 151] width 96 height 15
click at [60, 332] on span "Matching" at bounding box center [63, 335] width 48 height 15
click at [69, 362] on link "Matching Tool" at bounding box center [114, 364] width 124 height 13
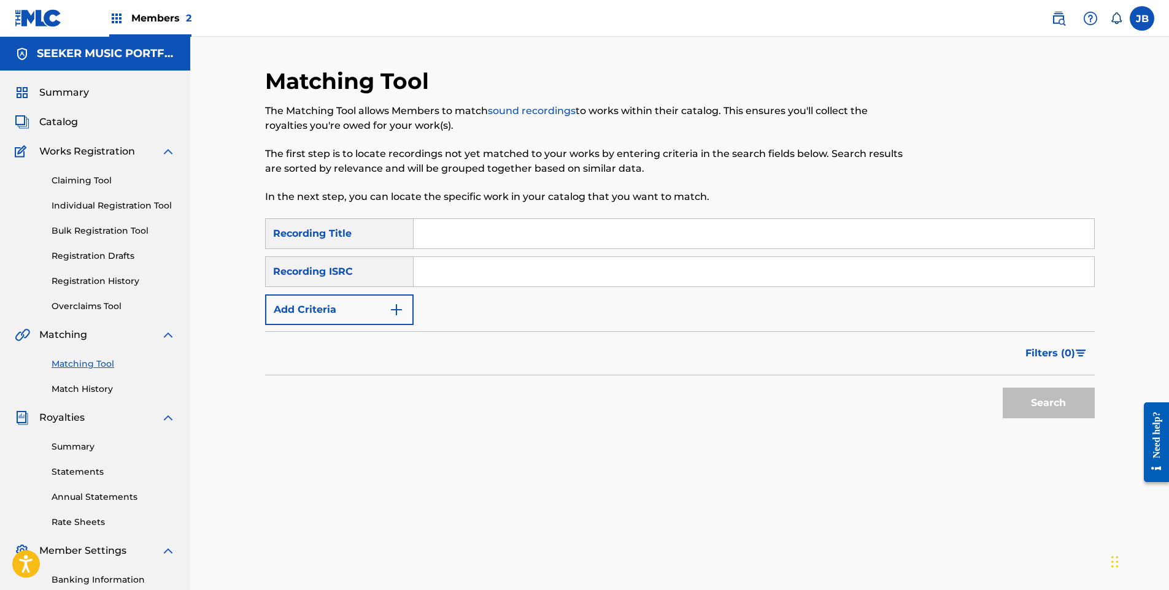
click at [454, 239] on input "Search Form" at bounding box center [753, 233] width 680 height 29
click at [291, 493] on div "Matching Tool The Matching Tool allows Members to match sound recordings to wor…" at bounding box center [679, 384] width 829 height 634
click at [411, 396] on div "Search" at bounding box center [679, 399] width 829 height 49
click at [84, 364] on link "Matching Tool" at bounding box center [114, 364] width 124 height 13
click at [347, 234] on div "Recording Title" at bounding box center [339, 233] width 148 height 31
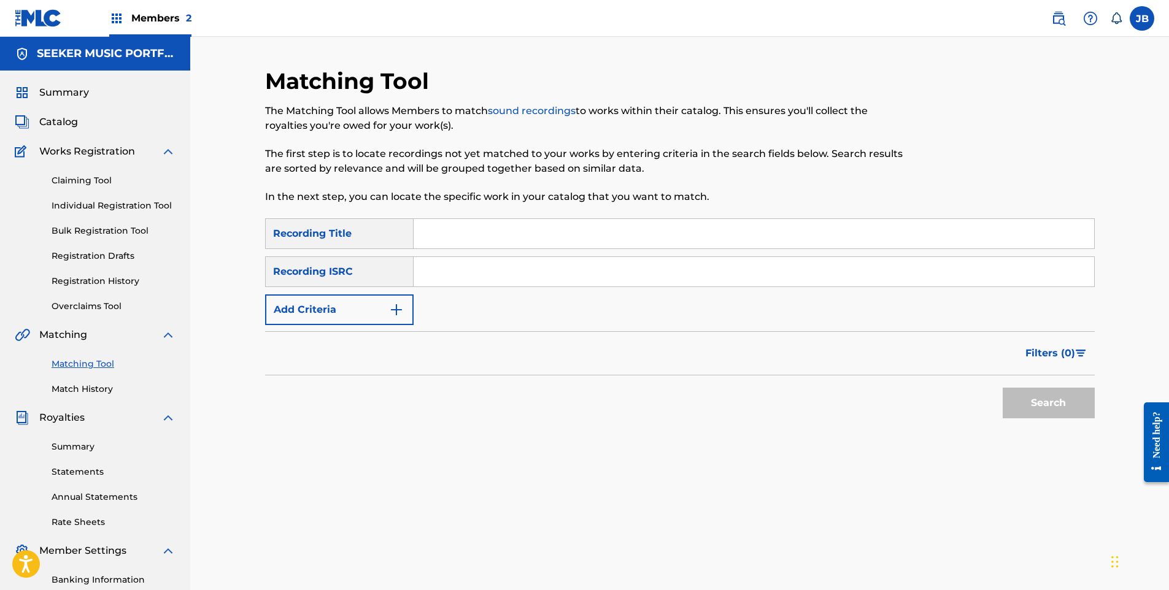
click at [464, 229] on input "Search Form" at bounding box center [753, 233] width 680 height 29
type input "cold beer callin'"
click at [394, 306] on img "Search Form" at bounding box center [396, 309] width 15 height 15
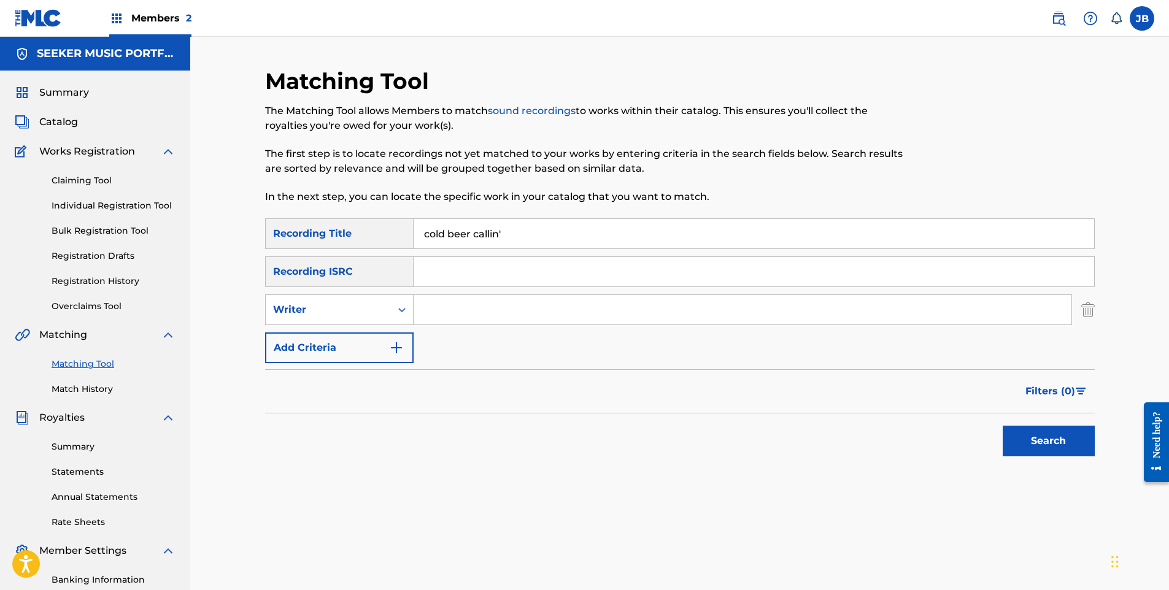
click at [451, 304] on input "Search Form" at bounding box center [742, 309] width 658 height 29
type input "[PERSON_NAME]"
click at [1002, 426] on button "Search" at bounding box center [1048, 441] width 92 height 31
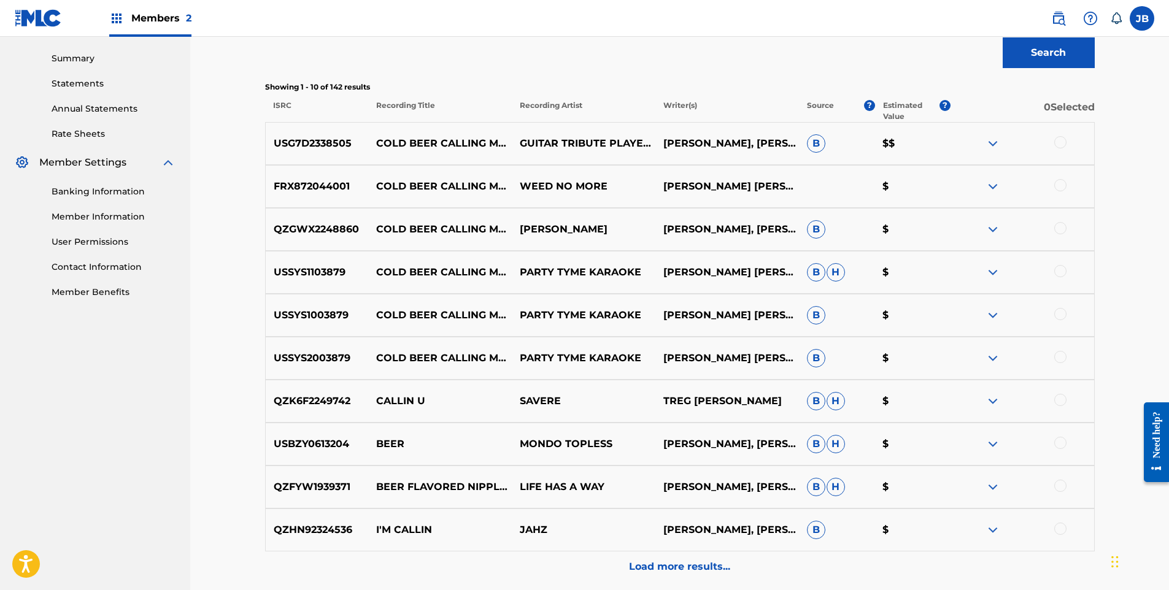
scroll to position [501, 0]
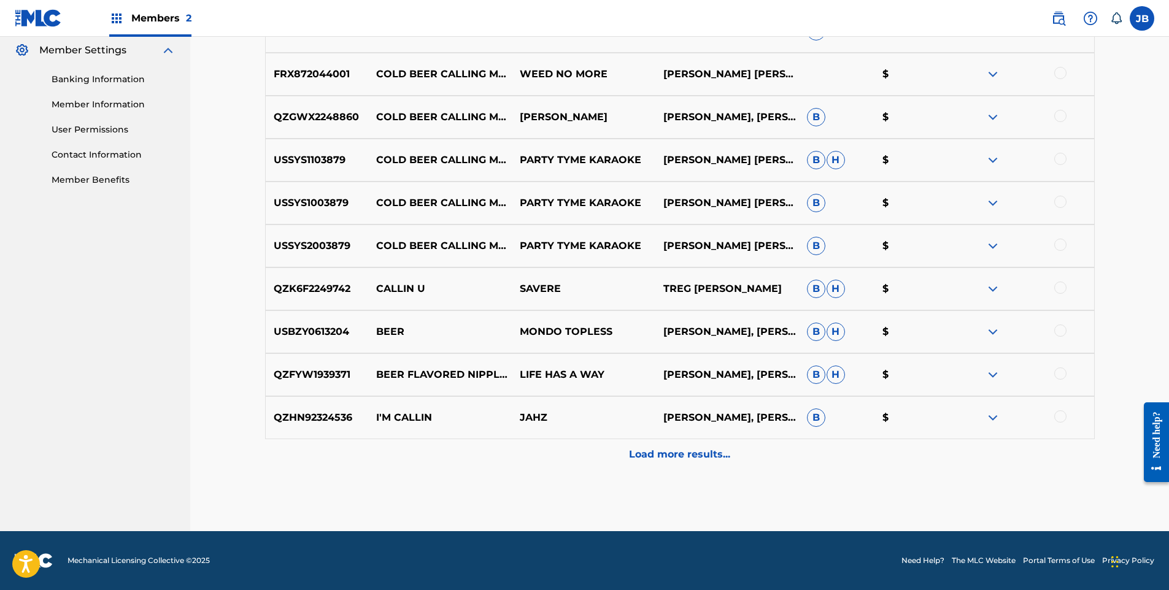
click at [678, 453] on p "Load more results..." at bounding box center [679, 454] width 101 height 15
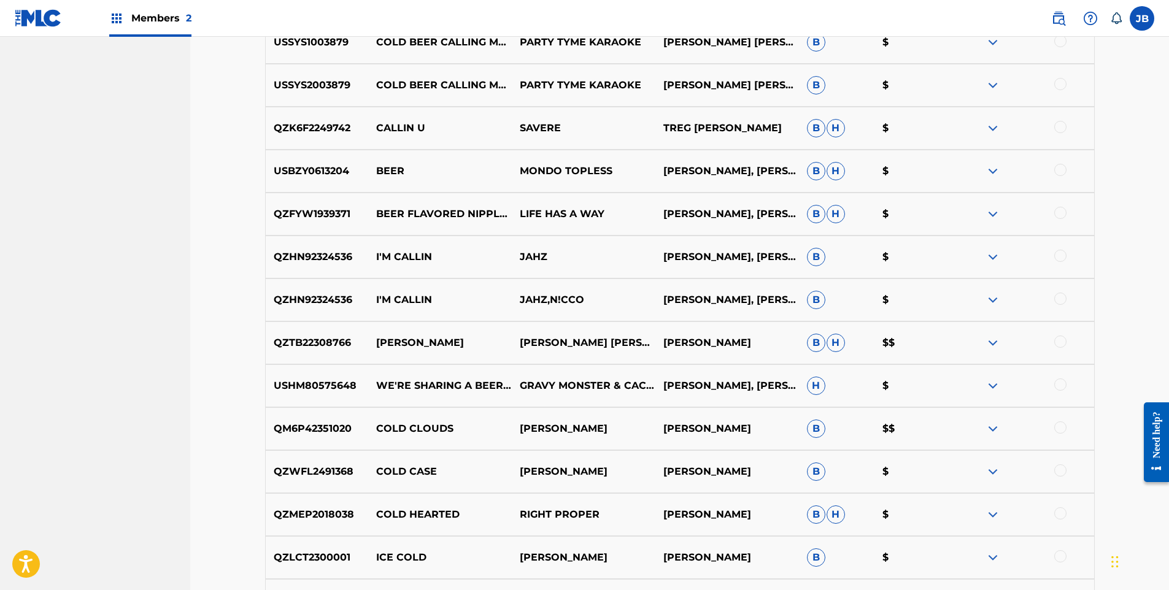
scroll to position [930, 0]
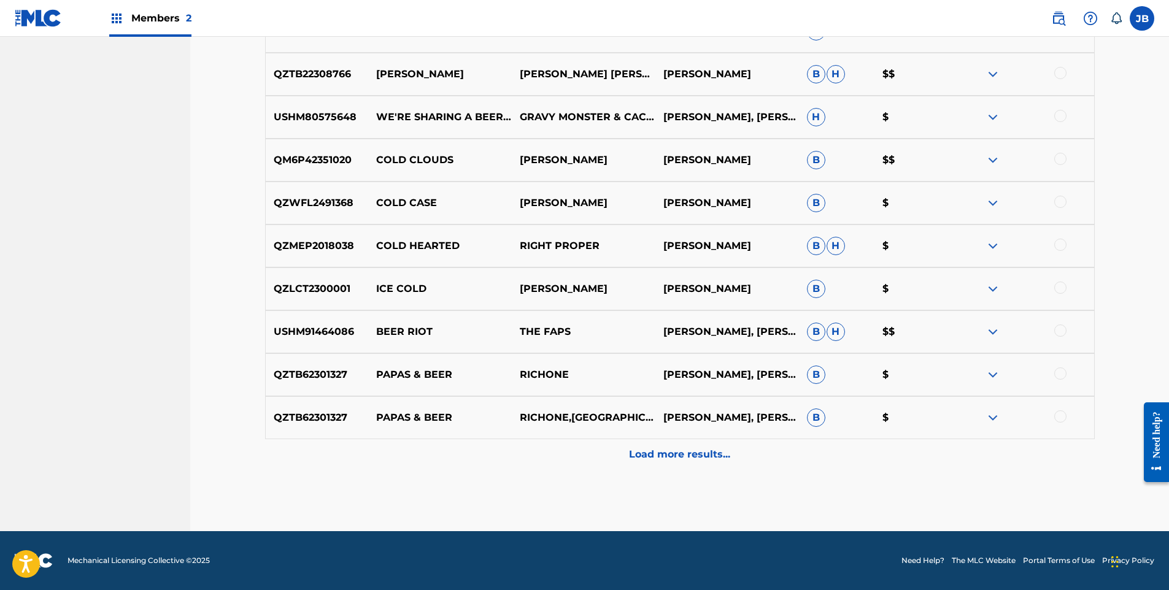
click at [662, 455] on p "Load more results..." at bounding box center [679, 454] width 101 height 15
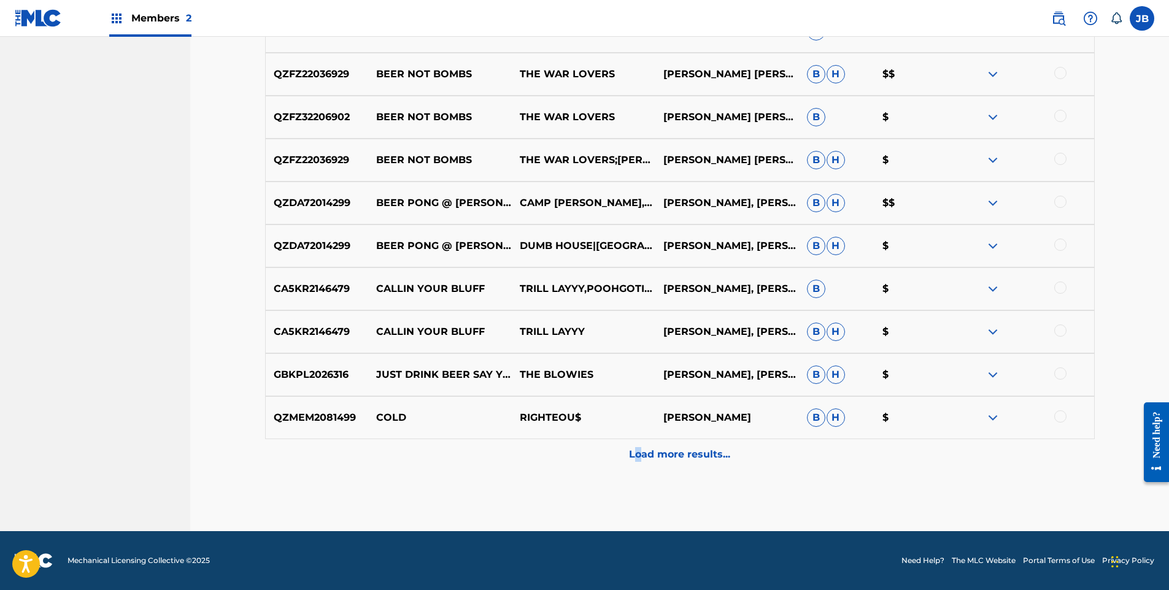
click at [639, 447] on p "Load more results..." at bounding box center [679, 454] width 101 height 15
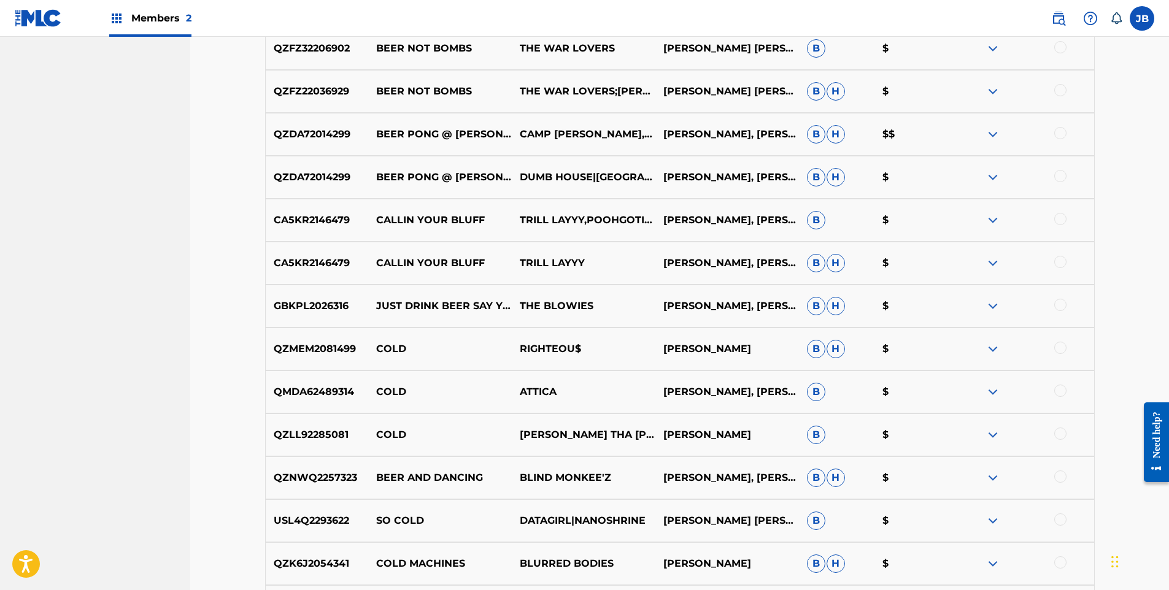
scroll to position [1789, 0]
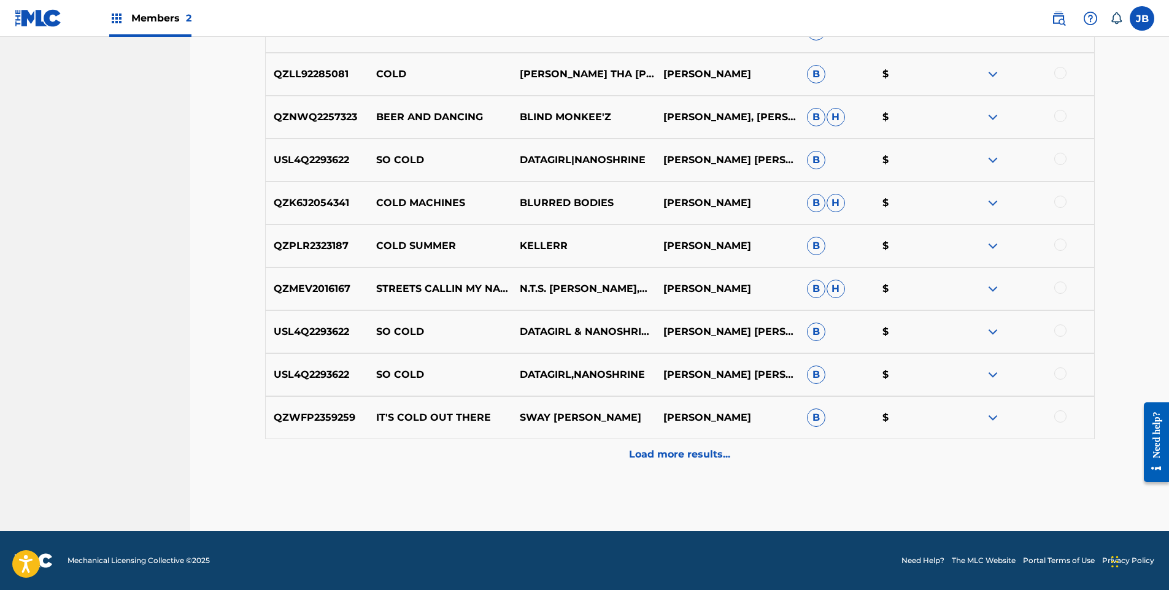
click at [671, 453] on p "Load more results..." at bounding box center [679, 454] width 101 height 15
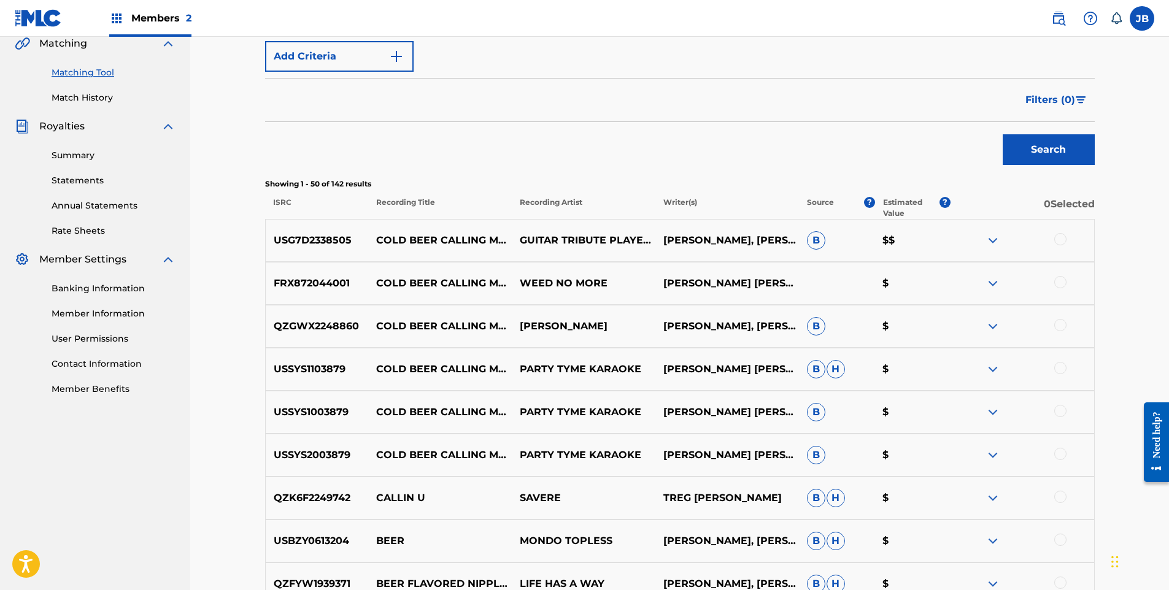
scroll to position [255, 0]
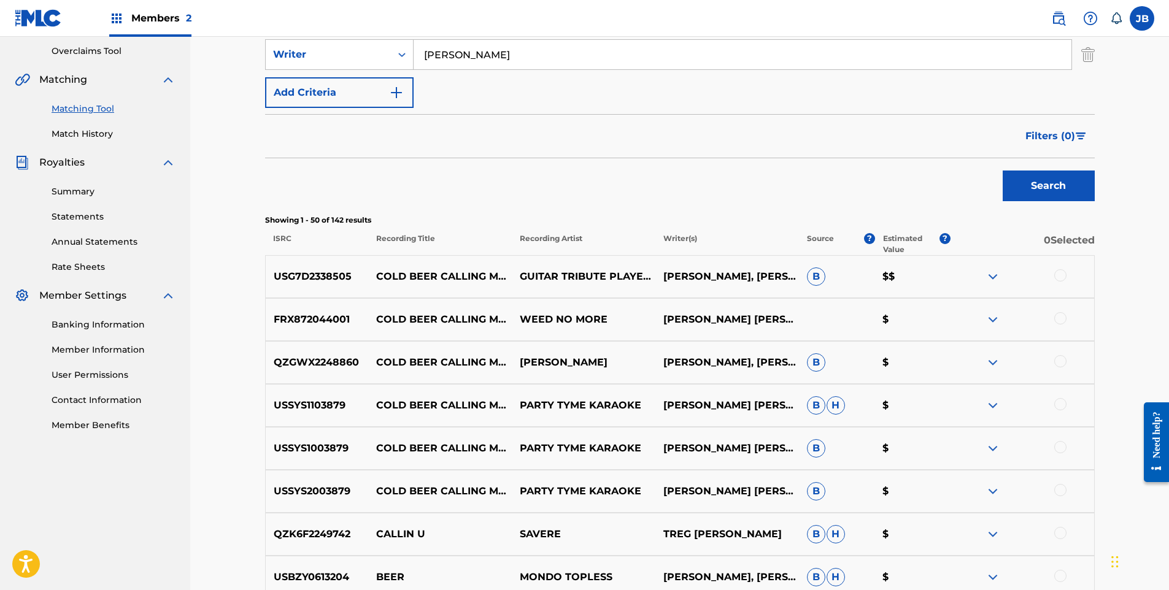
click at [1075, 277] on div at bounding box center [1022, 276] width 144 height 15
click at [1062, 276] on div at bounding box center [1060, 275] width 12 height 12
click at [1070, 315] on div at bounding box center [1022, 319] width 144 height 15
click at [1064, 324] on div at bounding box center [1022, 319] width 144 height 15
click at [1064, 316] on div at bounding box center [1060, 318] width 12 height 12
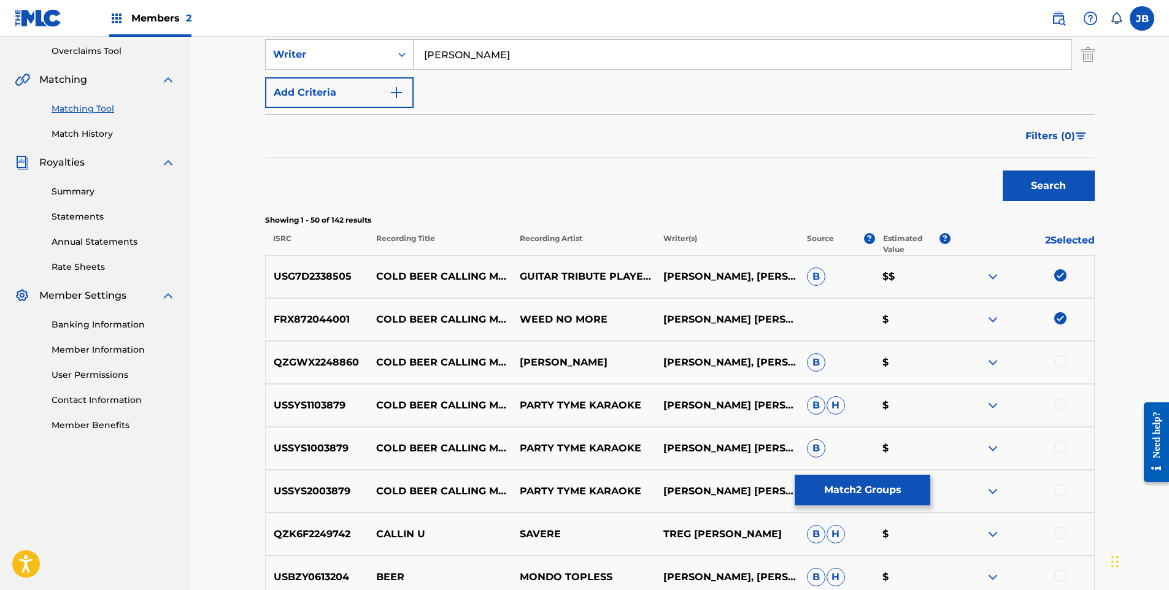
click at [1062, 362] on div at bounding box center [1060, 361] width 12 height 12
click at [1061, 405] on div at bounding box center [1060, 404] width 12 height 12
click at [1056, 449] on div at bounding box center [1060, 447] width 12 height 12
click at [1056, 487] on div at bounding box center [1060, 490] width 12 height 12
click at [1071, 237] on p "6 Selected" at bounding box center [1022, 244] width 144 height 22
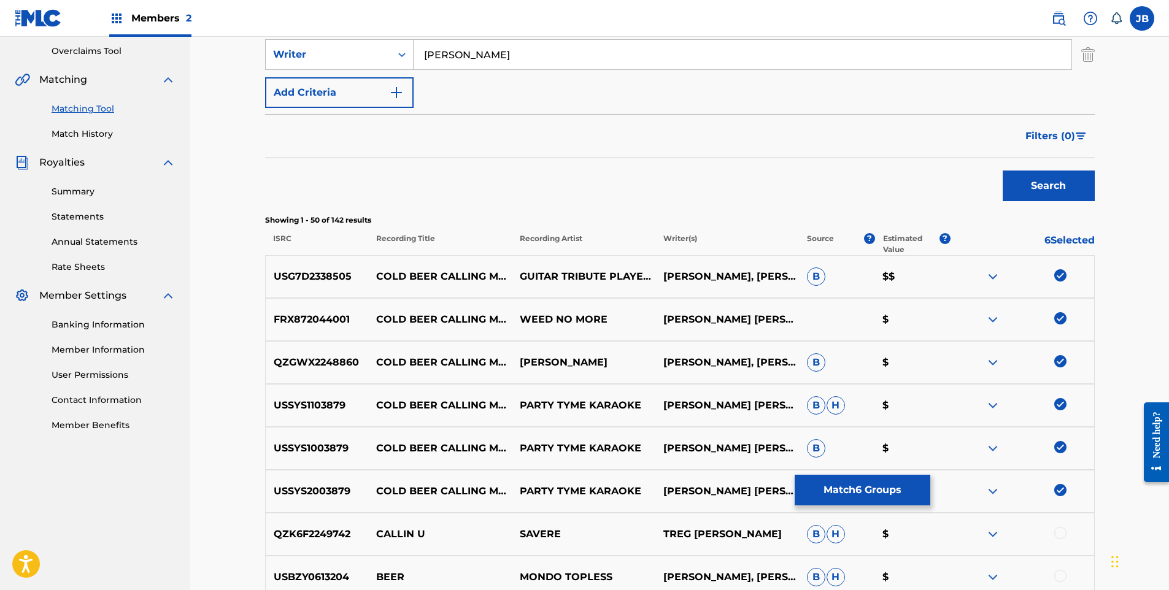
click at [1042, 186] on button "Search" at bounding box center [1048, 186] width 92 height 31
click at [1071, 244] on p "6 Selected" at bounding box center [1022, 244] width 144 height 22
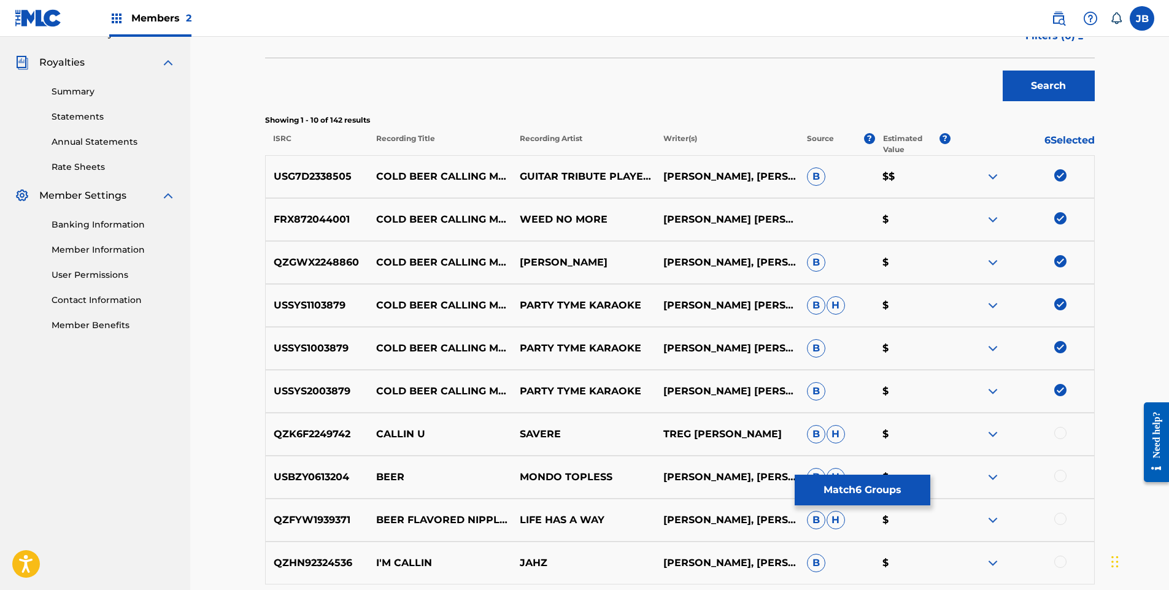
scroll to position [501, 0]
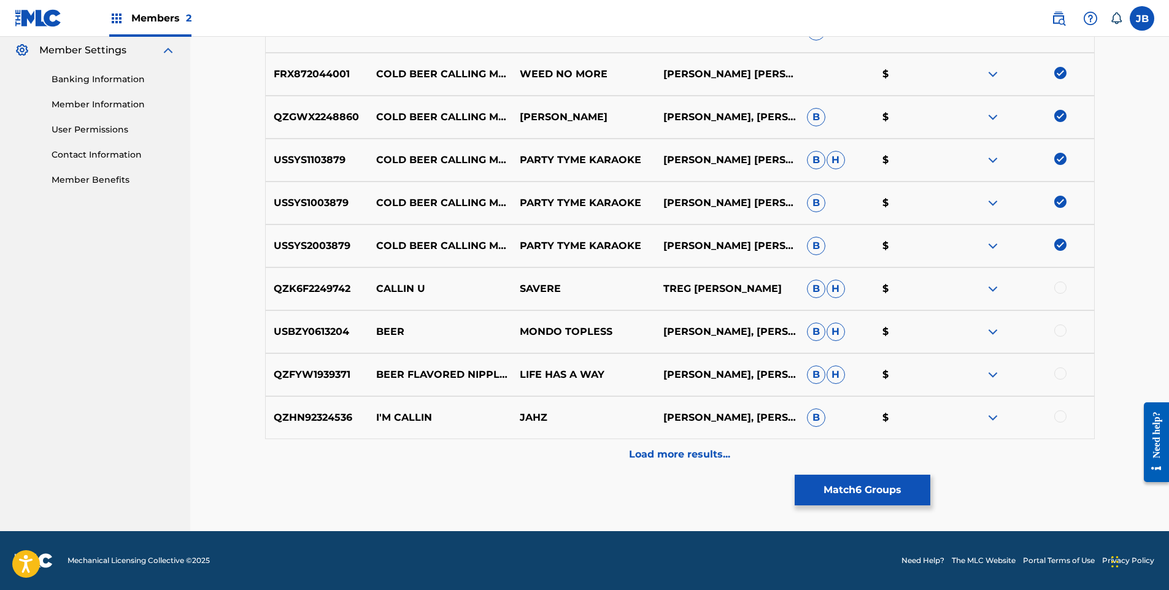
click at [839, 491] on button "Match 6 Groups" at bounding box center [862, 490] width 136 height 31
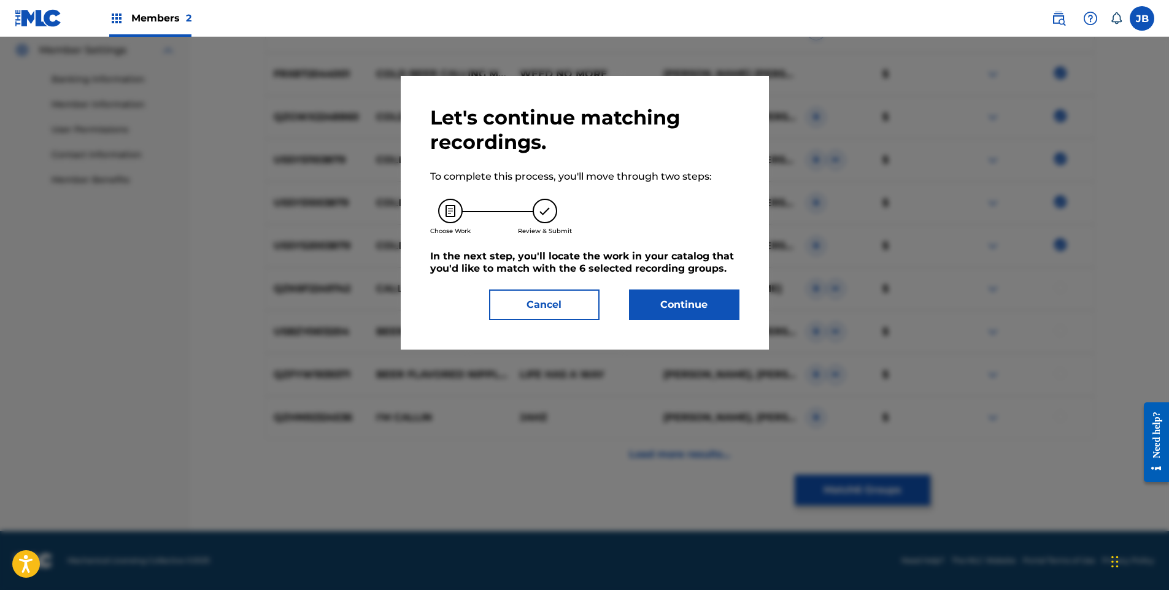
click at [667, 301] on button "Continue" at bounding box center [684, 305] width 110 height 31
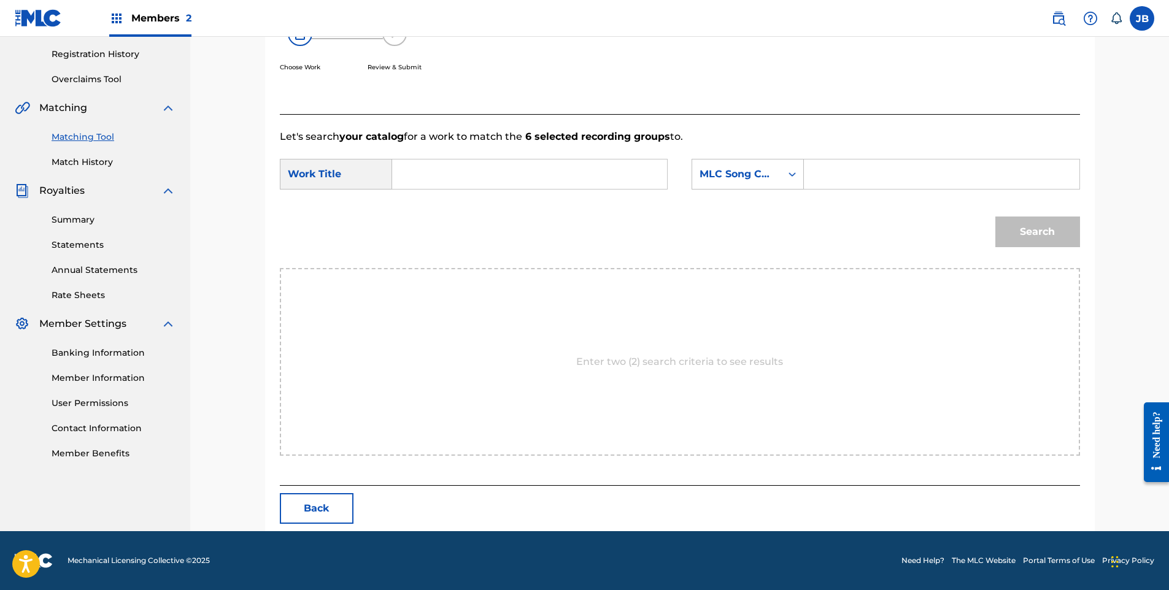
click at [448, 172] on input "Search Form" at bounding box center [529, 173] width 254 height 29
click at [781, 177] on div "Search Form" at bounding box center [792, 174] width 22 height 22
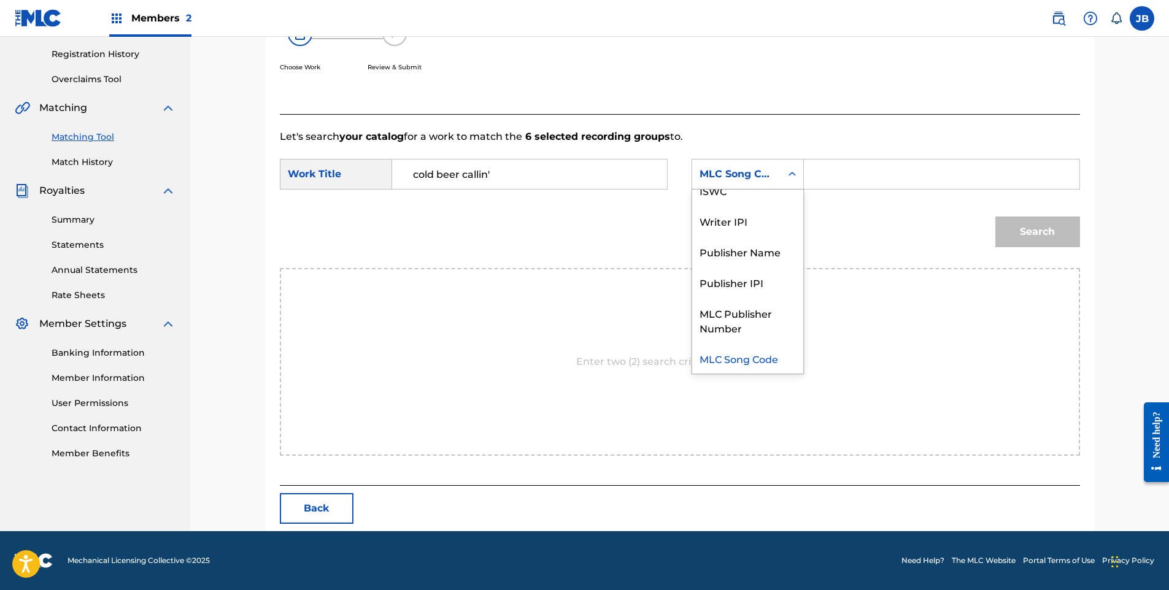
scroll to position [0, 0]
click at [751, 211] on div "Writer Name" at bounding box center [747, 205] width 111 height 31
click at [812, 171] on div "Search Form" at bounding box center [941, 174] width 275 height 31
click at [577, 173] on input "cold beer callin'" at bounding box center [529, 173] width 254 height 29
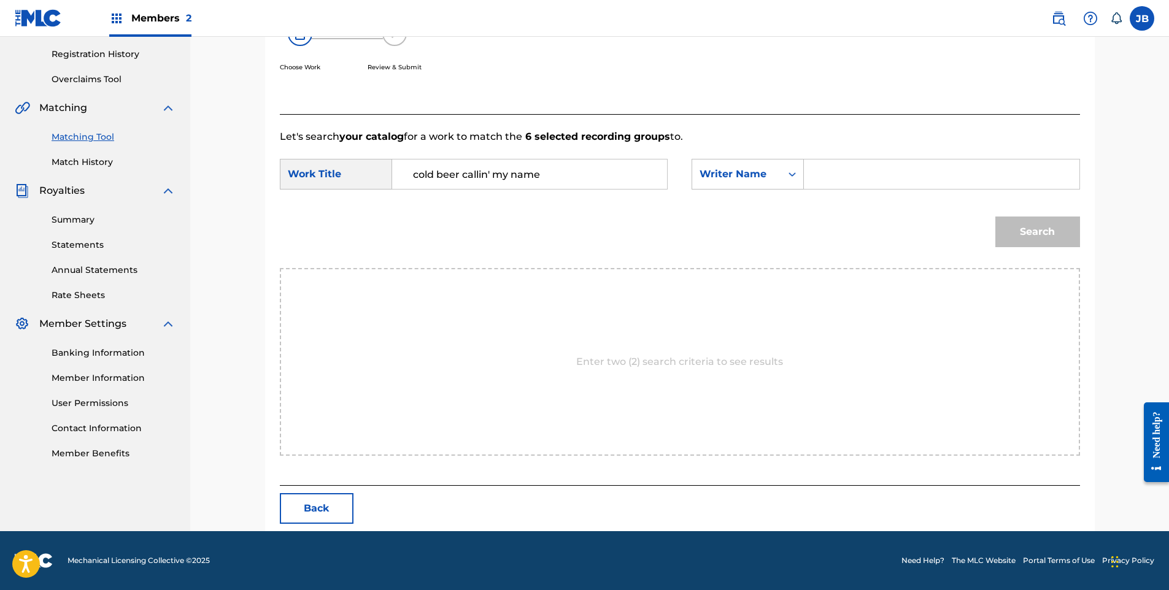
type input "cold beer callin' my name"
click at [902, 175] on input "Search Form" at bounding box center [941, 173] width 254 height 29
type input "[PERSON_NAME]"
click at [1066, 229] on button "Search" at bounding box center [1037, 232] width 85 height 31
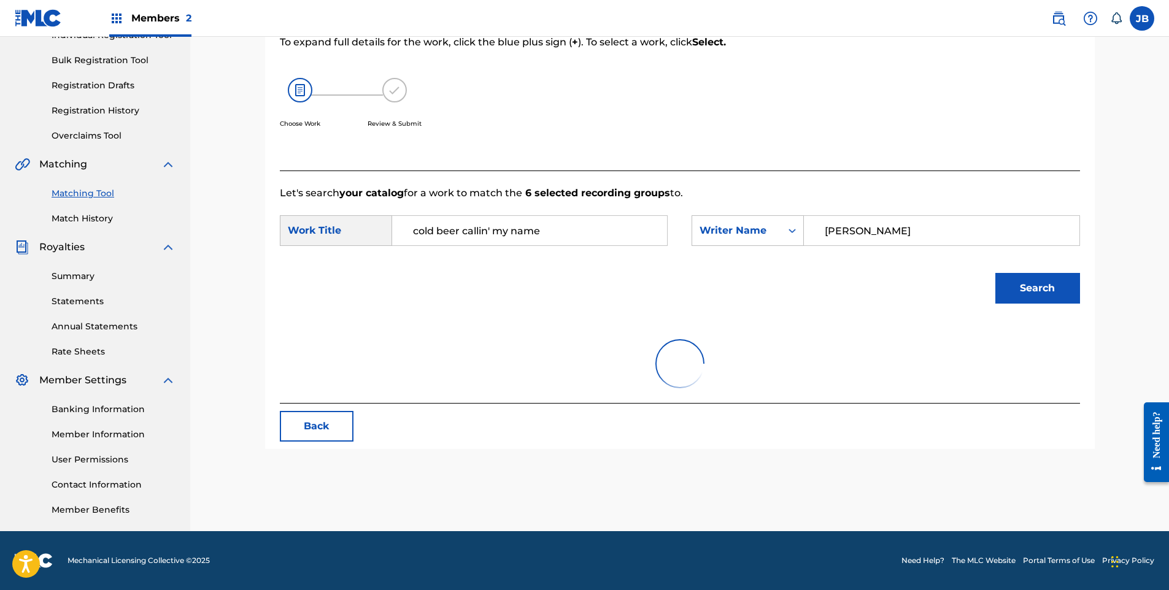
scroll to position [227, 0]
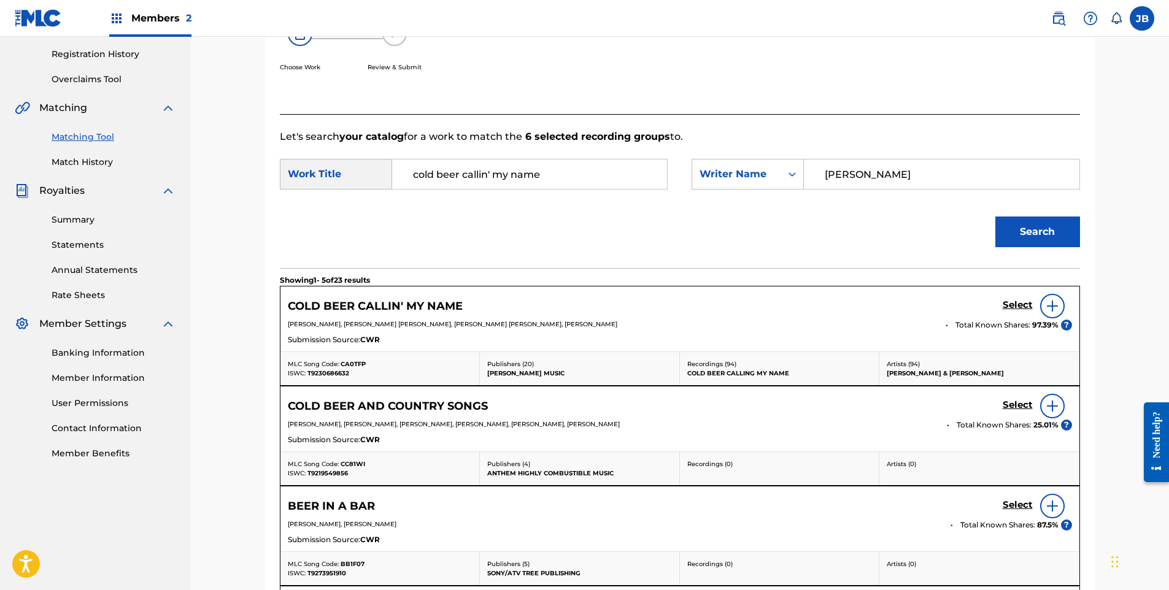
click at [1024, 304] on h5 "Select" at bounding box center [1017, 305] width 30 height 12
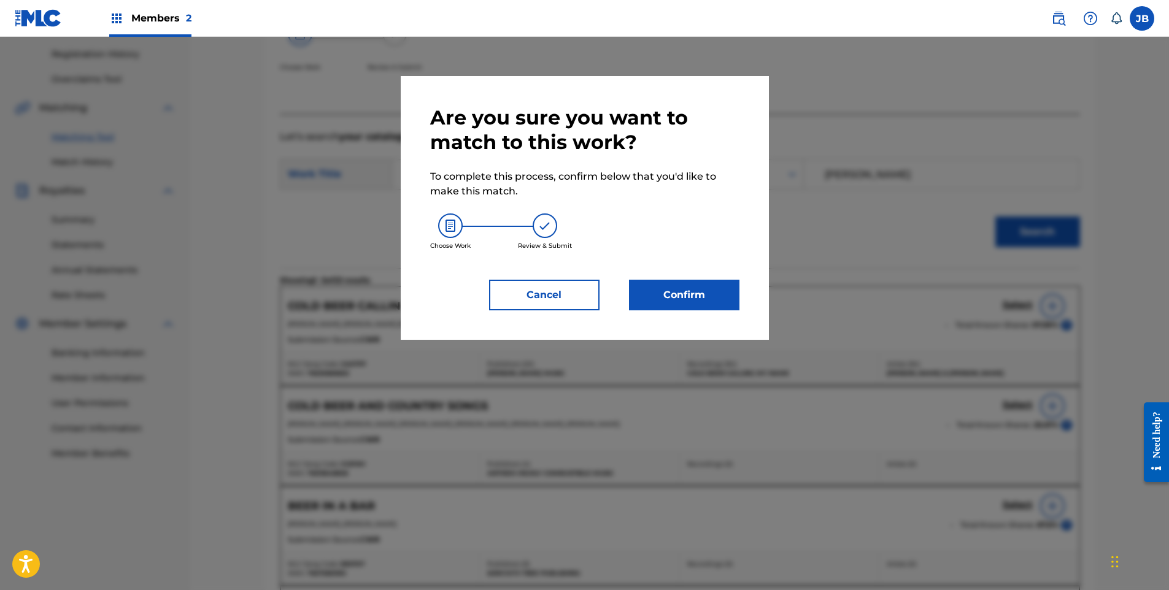
click at [710, 298] on button "Confirm" at bounding box center [684, 295] width 110 height 31
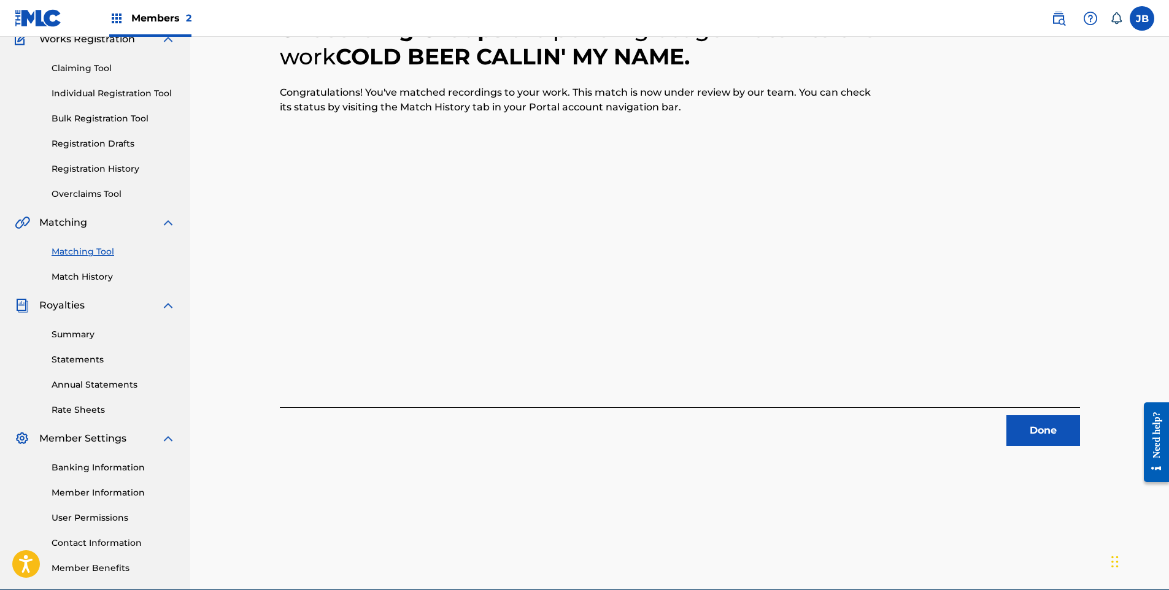
scroll to position [123, 0]
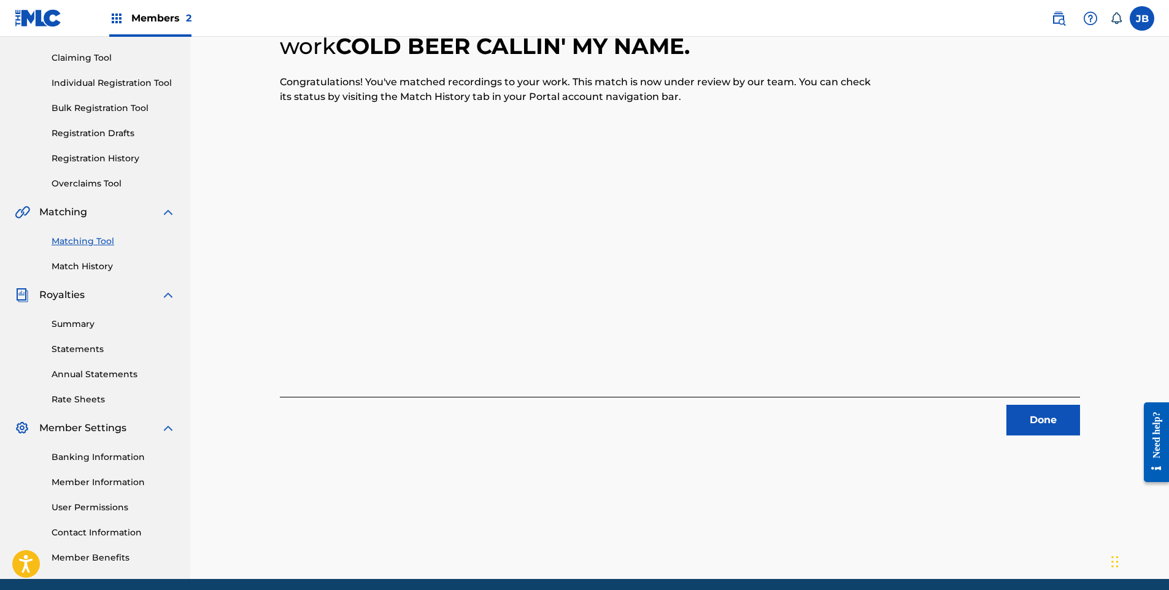
click at [1050, 415] on button "Done" at bounding box center [1043, 420] width 74 height 31
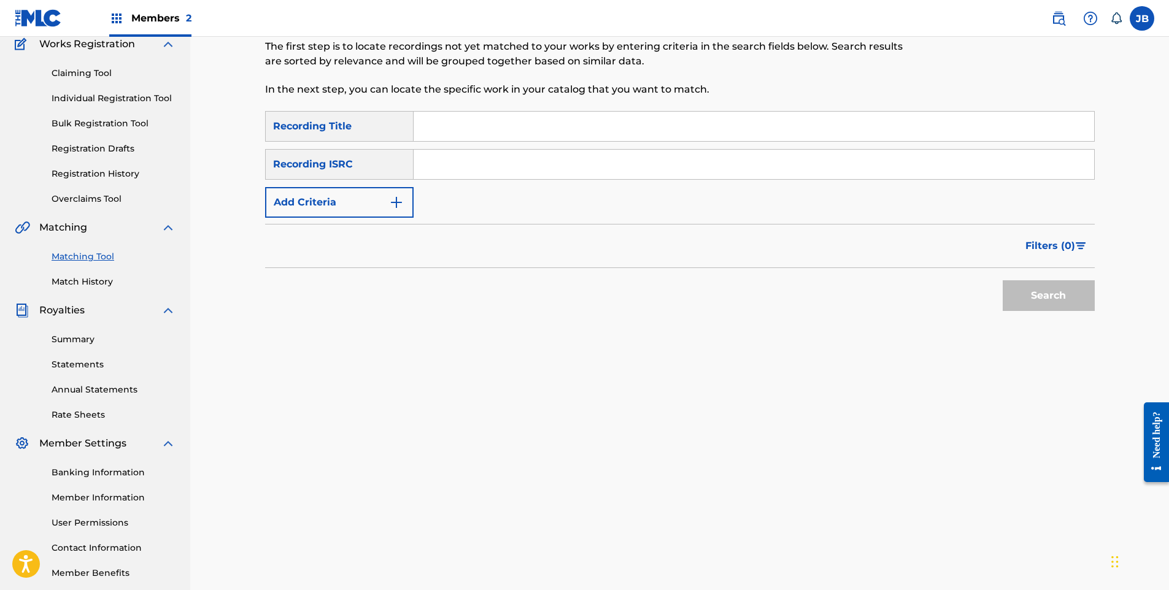
scroll to position [0, 0]
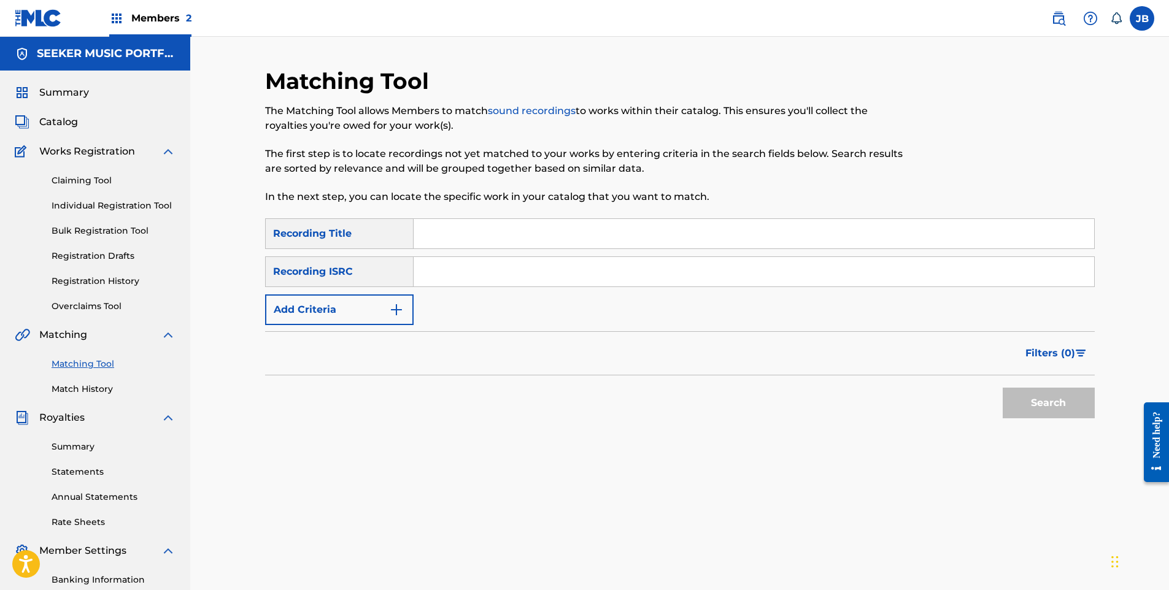
click at [90, 365] on link "Matching Tool" at bounding box center [114, 364] width 124 height 13
click at [475, 229] on input "Search Form" at bounding box center [753, 233] width 680 height 29
click at [87, 359] on link "Matching Tool" at bounding box center [114, 364] width 124 height 13
click at [426, 236] on input "Search Form" at bounding box center [753, 233] width 680 height 29
type input "weak"
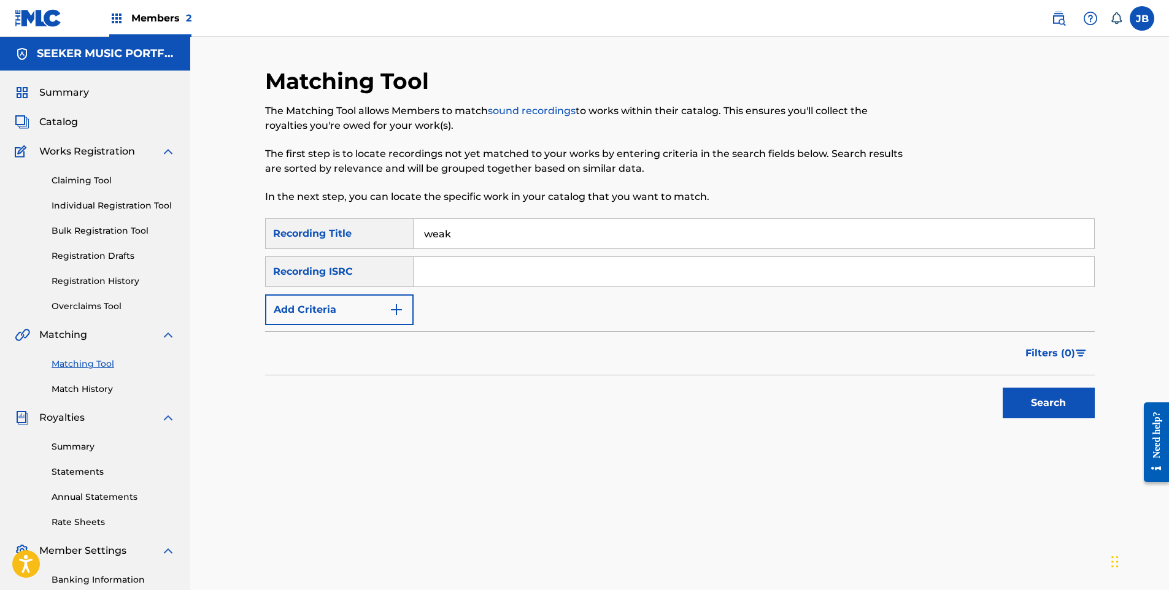
drag, startPoint x: 463, startPoint y: 238, endPoint x: 362, endPoint y: 223, distance: 102.4
click at [362, 223] on div "SearchWithCriteria838e8082-20db-47f7-a36c-7b7c8af83c57 Recording Title weak" at bounding box center [679, 233] width 829 height 31
click at [470, 232] on input "weak" at bounding box center [753, 233] width 680 height 29
drag, startPoint x: 494, startPoint y: 232, endPoint x: 359, endPoint y: 233, distance: 135.0
click at [359, 233] on div "SearchWithCriteria838e8082-20db-47f7-a36c-7b7c8af83c57 Recording Title weak" at bounding box center [679, 233] width 829 height 31
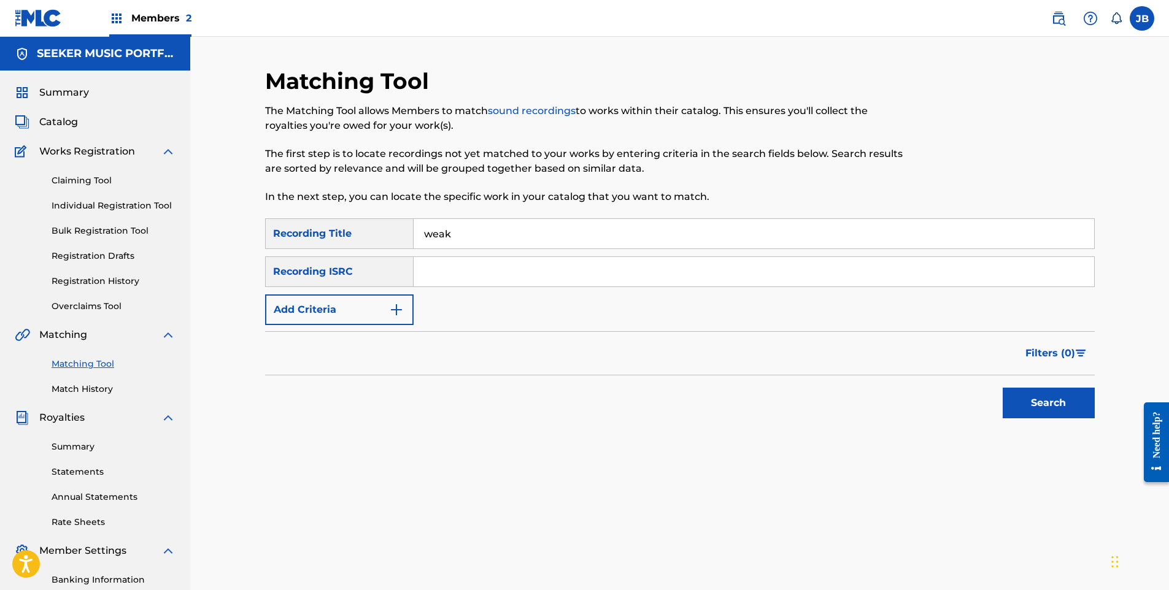
click at [278, 418] on div "Search" at bounding box center [679, 399] width 829 height 49
click at [456, 269] on input "Search Form" at bounding box center [753, 271] width 680 height 29
drag, startPoint x: 463, startPoint y: 240, endPoint x: 277, endPoint y: 230, distance: 186.1
click at [277, 230] on div "SearchWithCriteria838e8082-20db-47f7-a36c-7b7c8af83c57 Recording Title weak" at bounding box center [679, 233] width 829 height 31
click at [439, 235] on input "Search Form" at bounding box center [753, 233] width 680 height 29
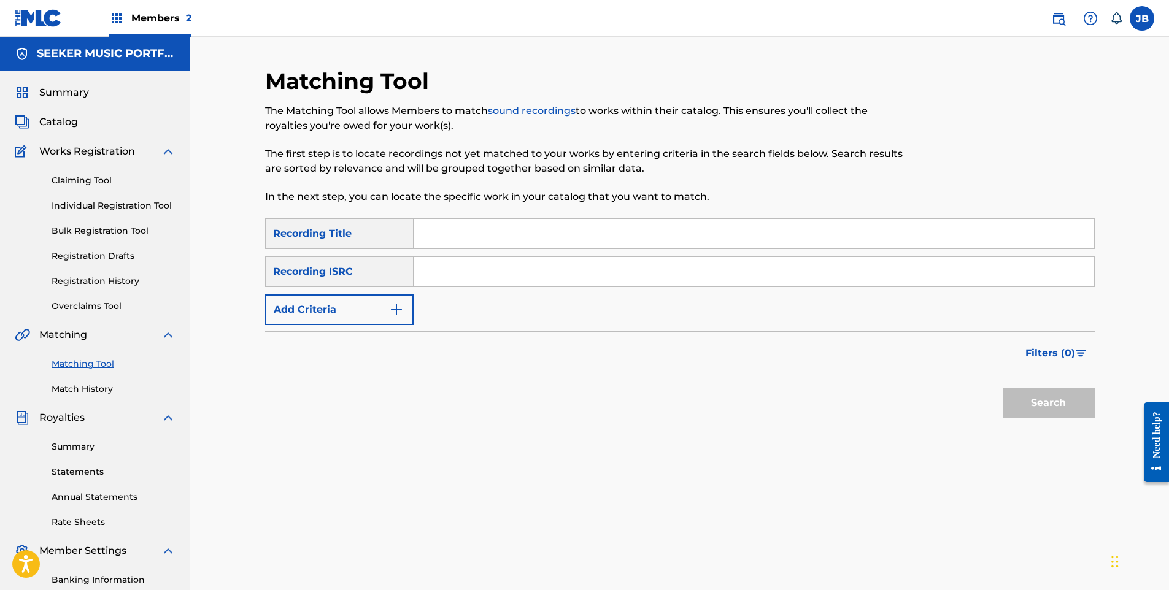
click at [401, 499] on div "Matching Tool The Matching Tool allows Members to match sound recordings to wor…" at bounding box center [679, 384] width 829 height 634
click at [79, 178] on link "Claiming Tool" at bounding box center [114, 180] width 124 height 13
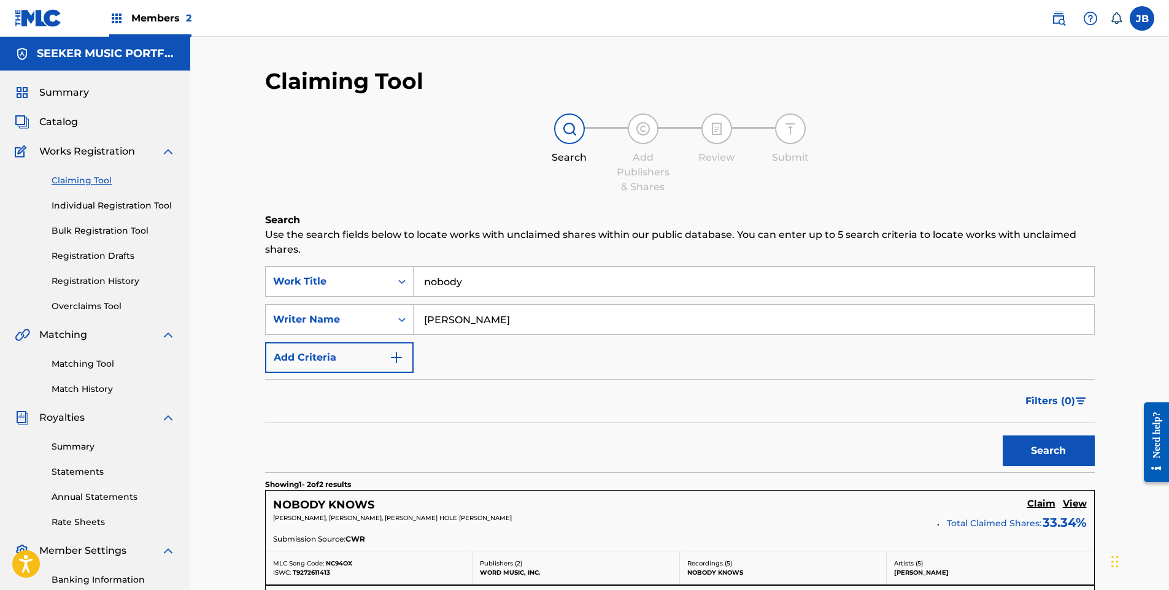
drag, startPoint x: 514, startPoint y: 290, endPoint x: 418, endPoint y: 293, distance: 95.7
click at [418, 292] on input "nobody" at bounding box center [753, 281] width 680 height 29
drag, startPoint x: 534, startPoint y: 324, endPoint x: 297, endPoint y: 302, distance: 238.4
click at [297, 302] on div "SearchWithCriteria6badaebf-9b2f-4de4-a8a3-410249b614ef Work Title SearchWithCri…" at bounding box center [679, 319] width 829 height 107
click at [434, 283] on input "Search Form" at bounding box center [753, 281] width 680 height 29
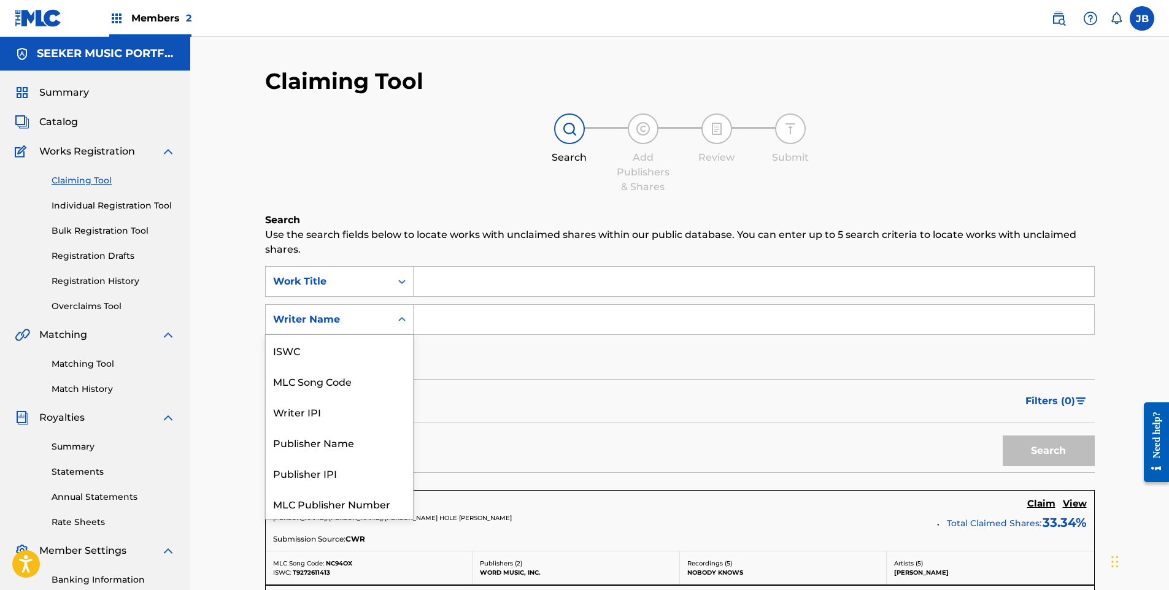
click at [396, 318] on icon "Search Form" at bounding box center [402, 319] width 12 height 12
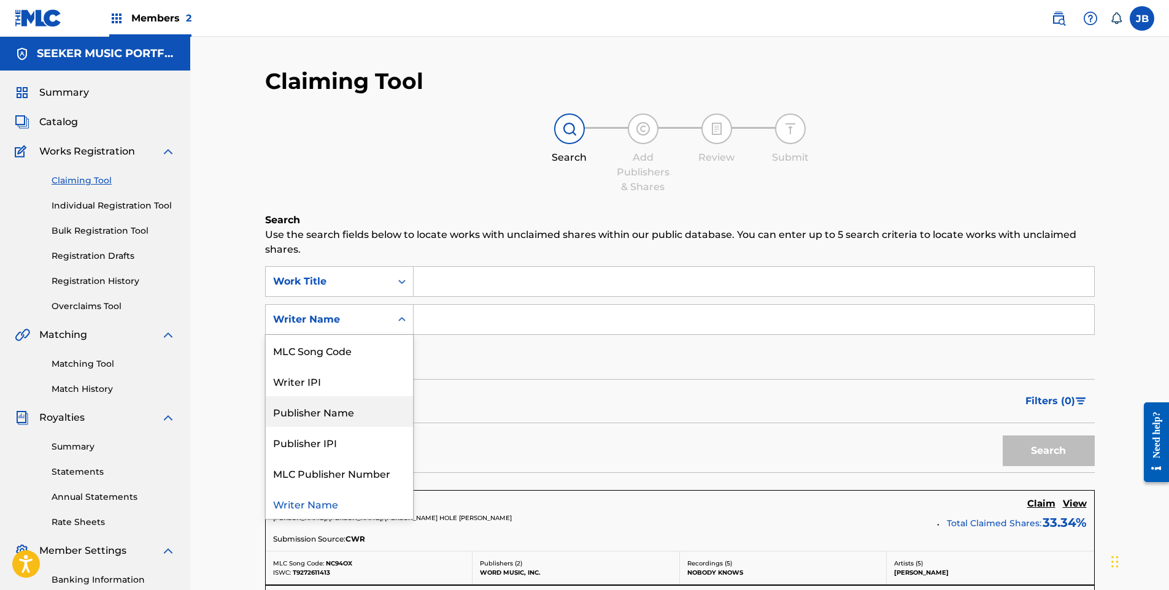
click at [340, 413] on div "Publisher Name" at bounding box center [339, 411] width 147 height 31
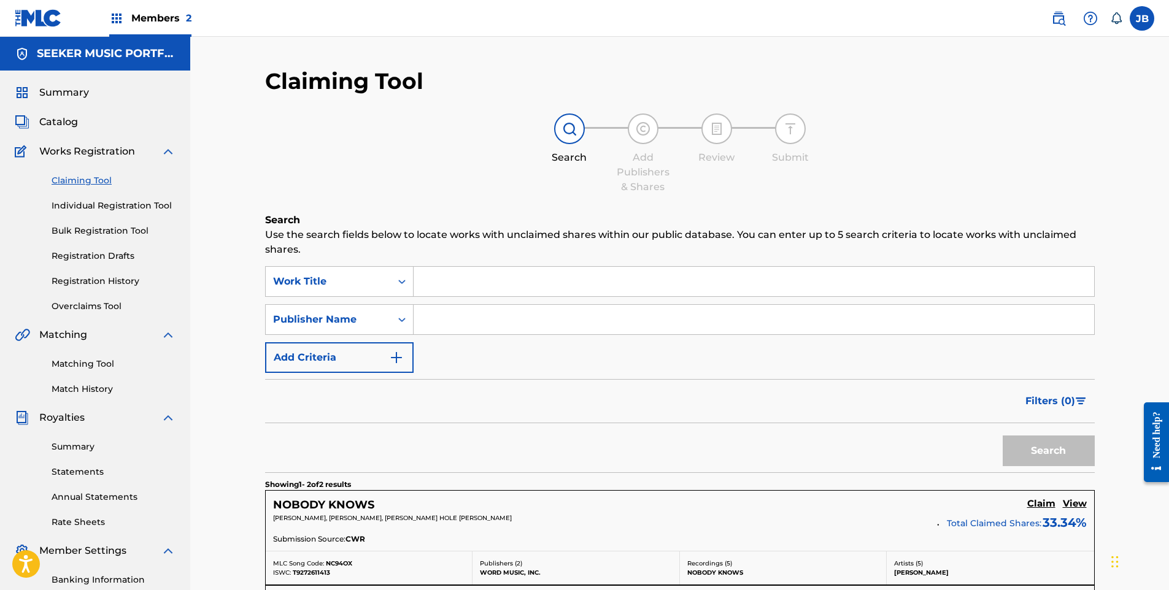
click at [441, 320] on input "Search Form" at bounding box center [753, 319] width 680 height 29
type input "tigerspring"
click at [1002, 436] on button "Search" at bounding box center [1048, 451] width 92 height 31
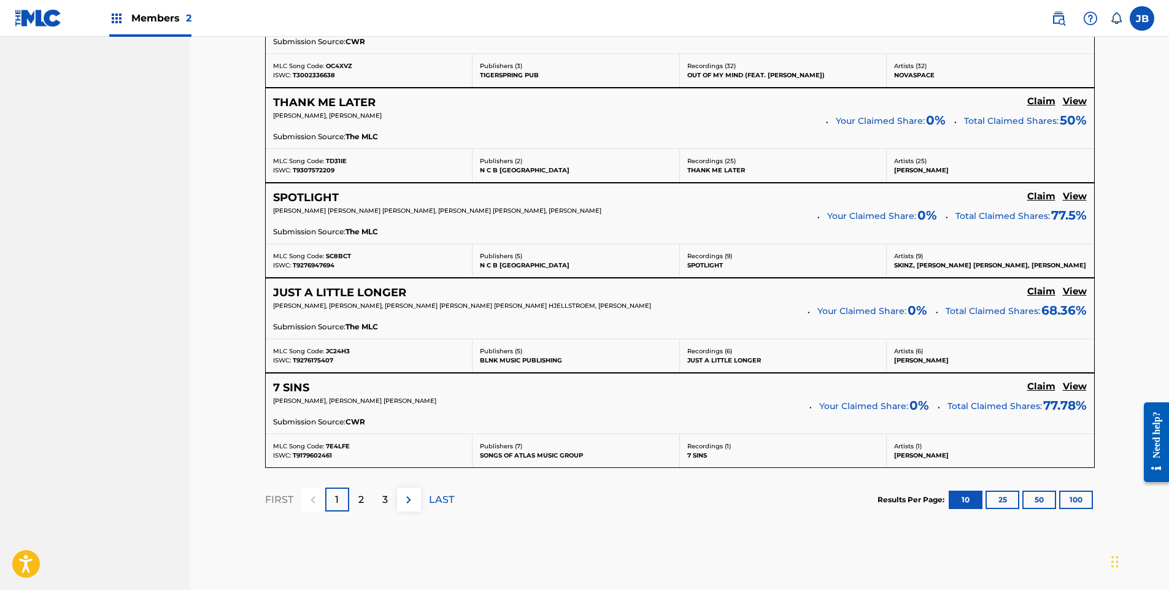
scroll to position [1034, 0]
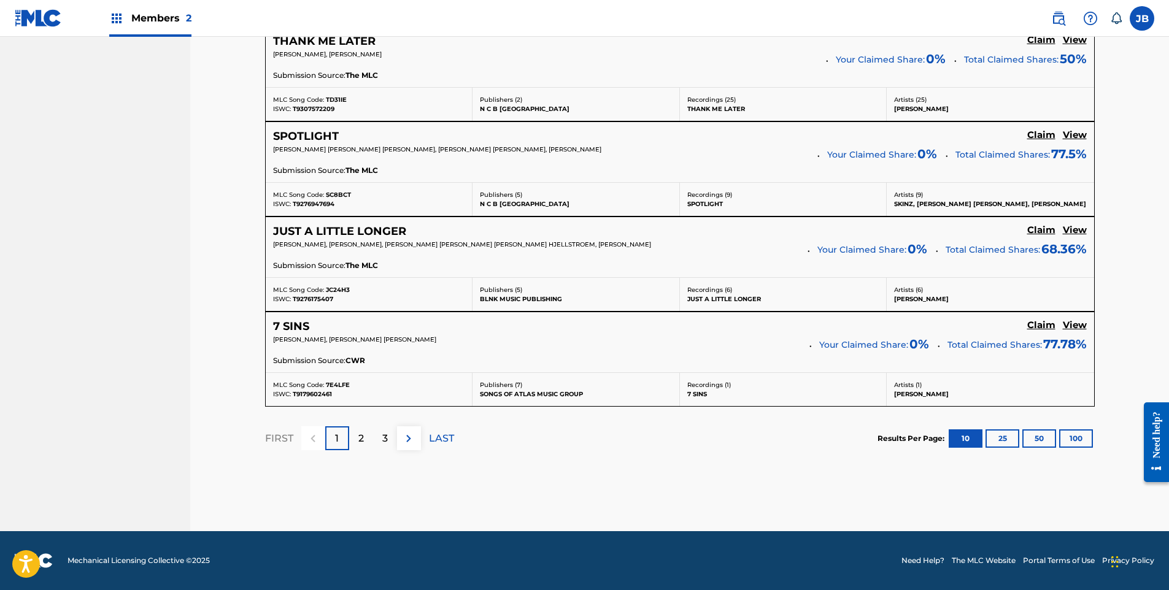
click at [365, 437] on div "2" at bounding box center [361, 438] width 24 height 24
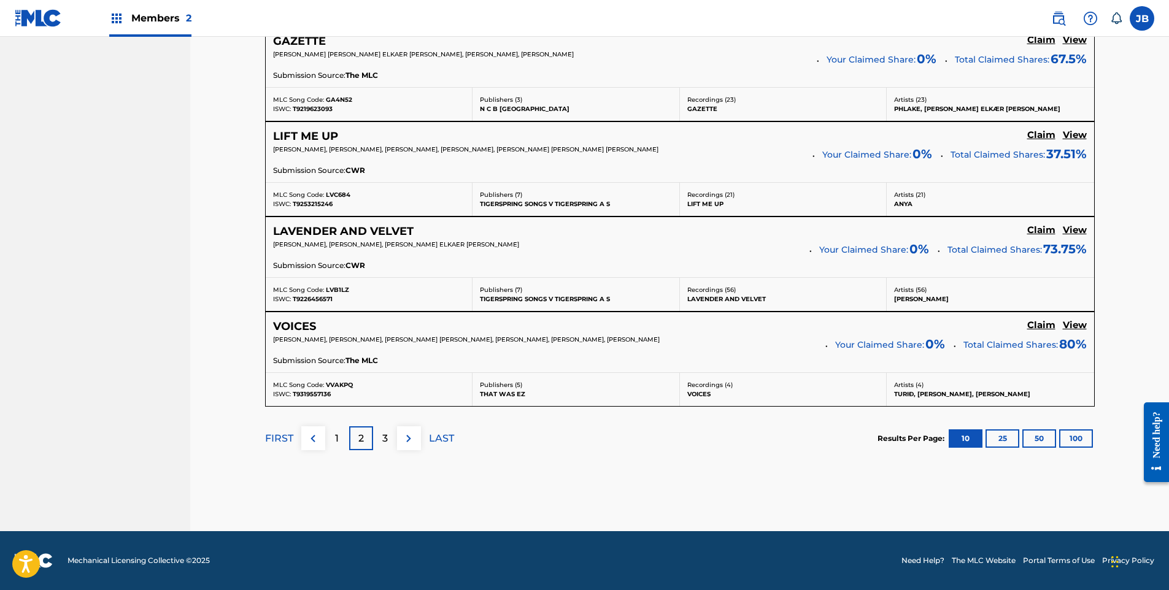
click at [386, 440] on p "3" at bounding box center [385, 438] width 6 height 15
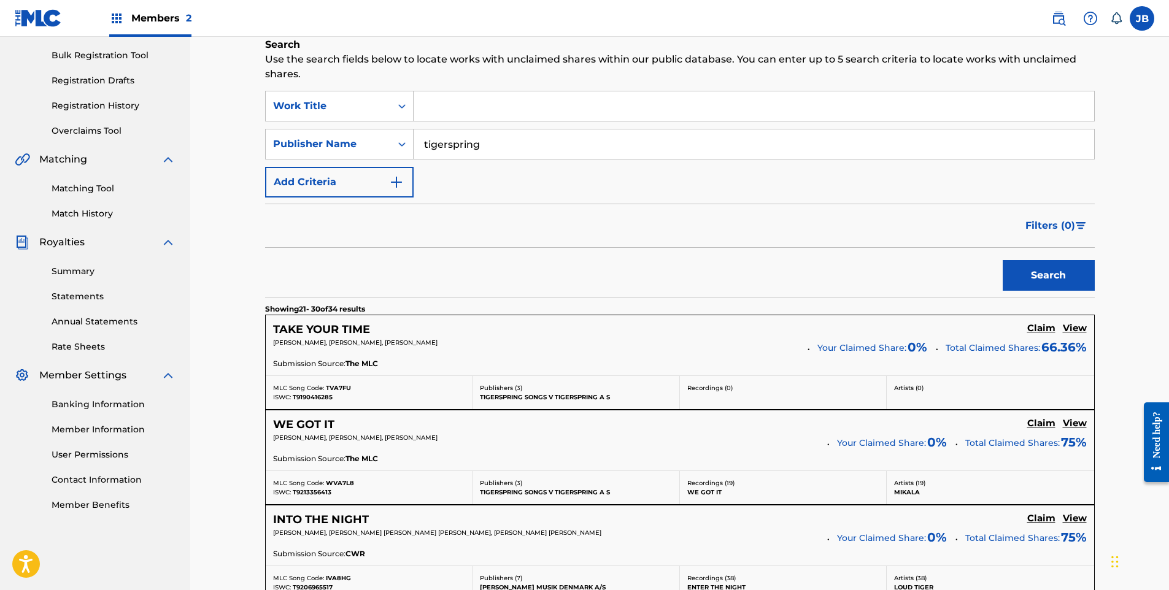
scroll to position [0, 0]
